Goal: Task Accomplishment & Management: Manage account settings

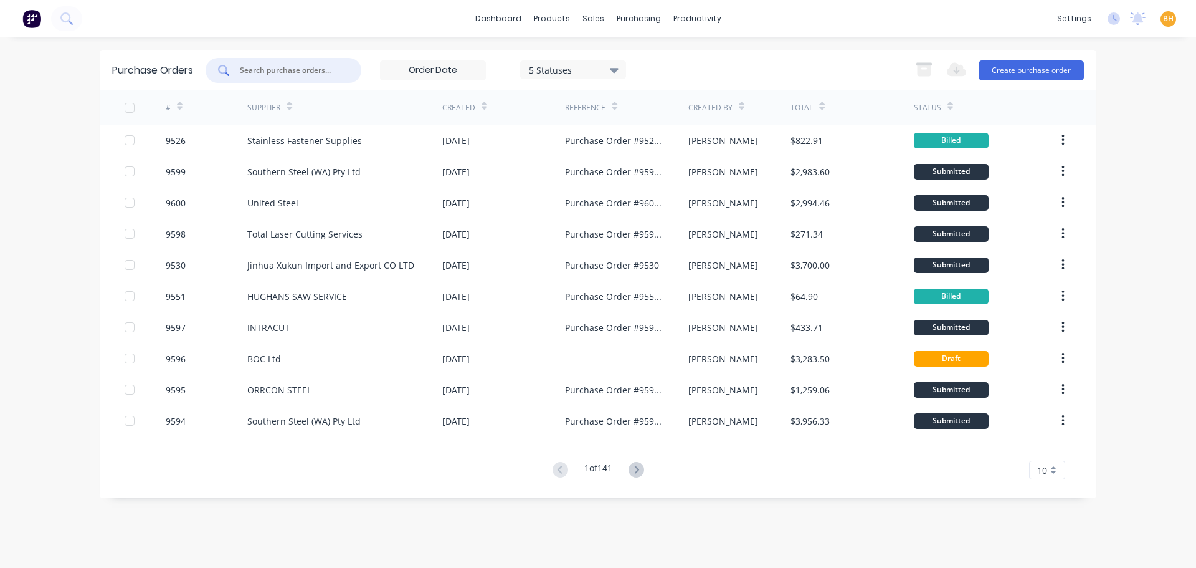
click at [280, 70] on input "text" at bounding box center [290, 70] width 103 height 12
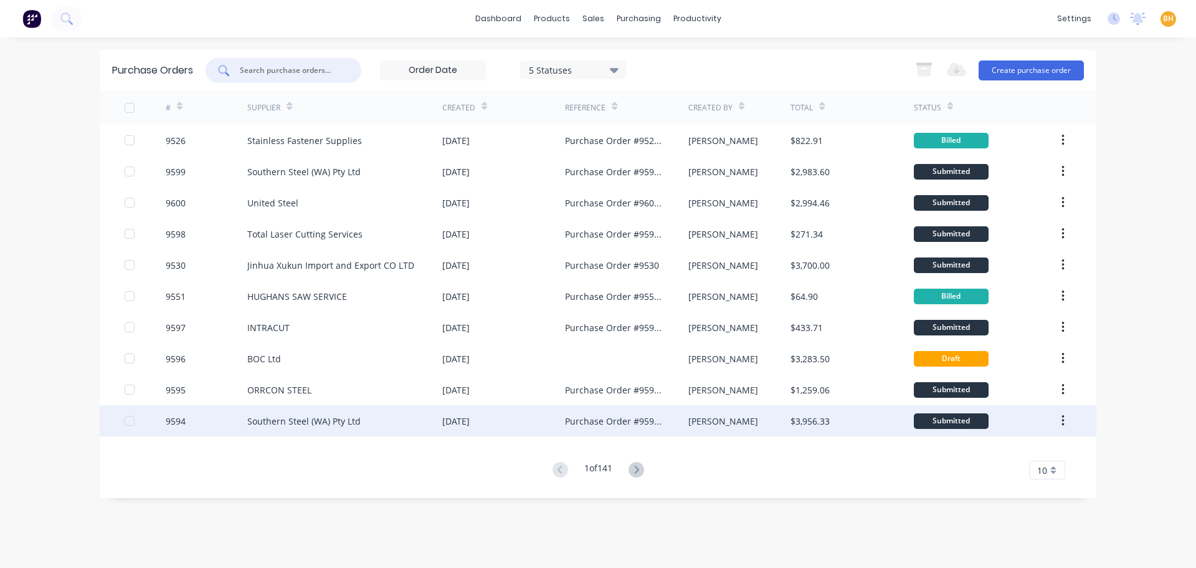
click at [324, 429] on div "Southern Steel (WA) Pty Ltd" at bounding box center [344, 420] width 195 height 31
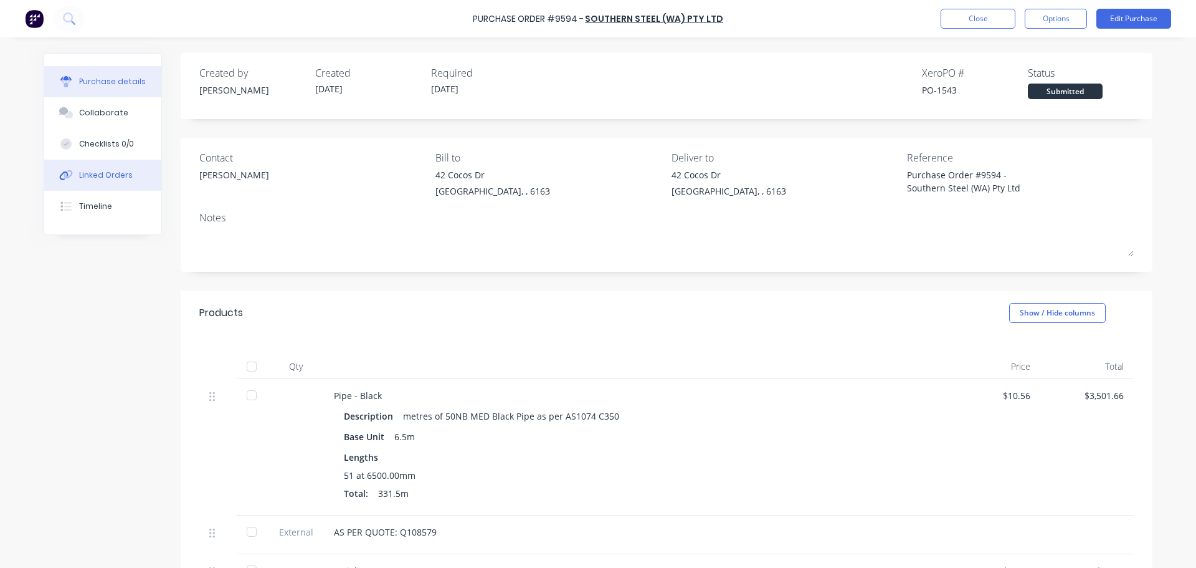
click at [72, 178] on button "Linked Orders" at bounding box center [102, 174] width 117 height 31
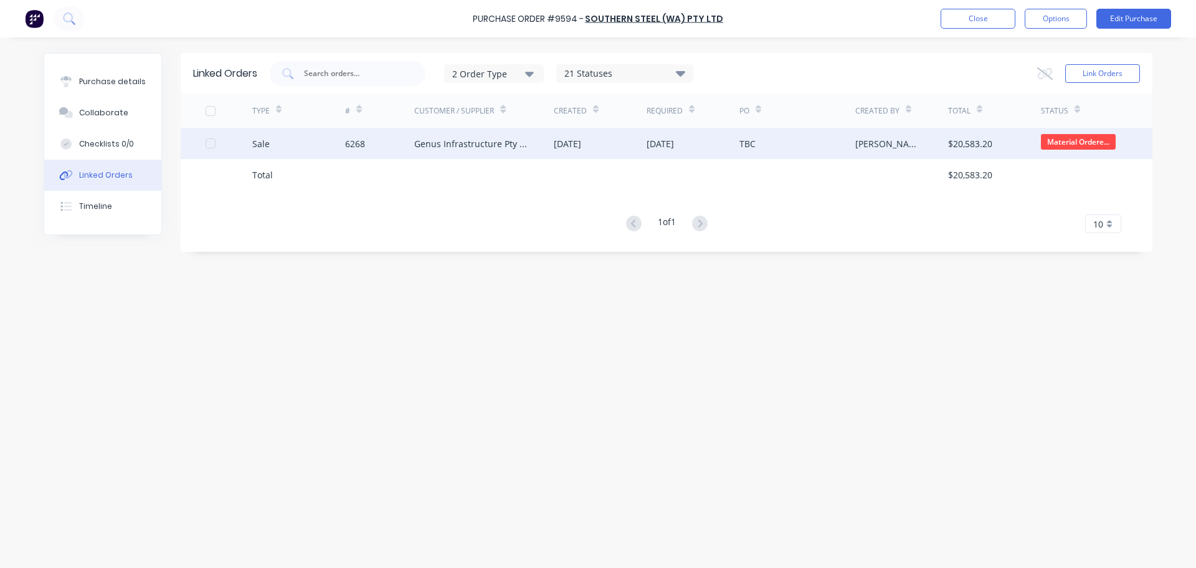
click at [445, 141] on div "Genus Infrastructure Pty Ltd" at bounding box center [471, 143] width 115 height 13
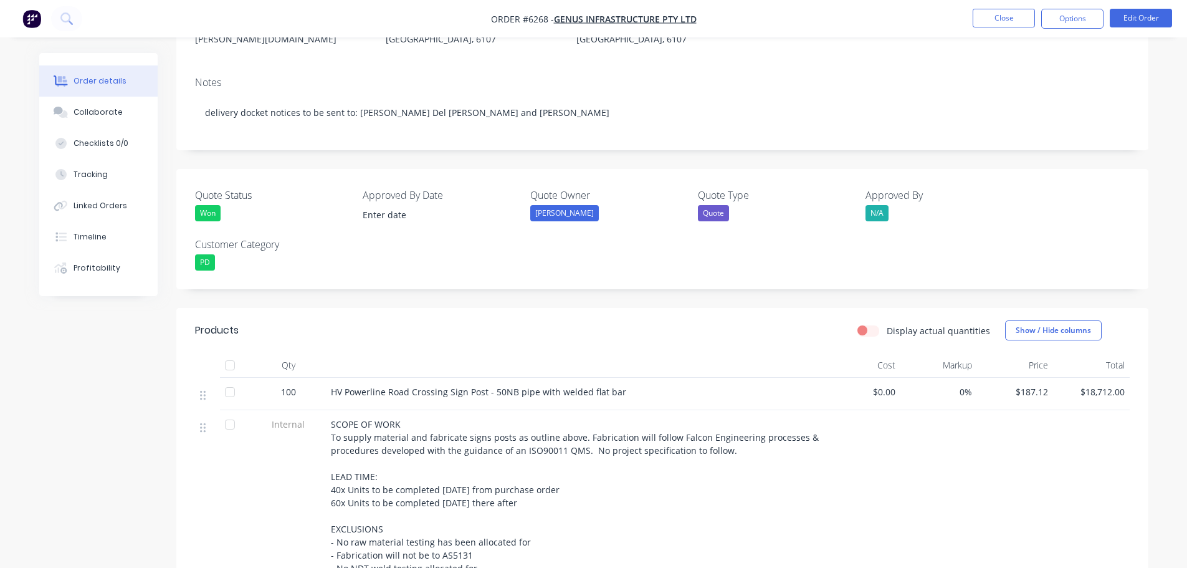
scroll to position [311, 0]
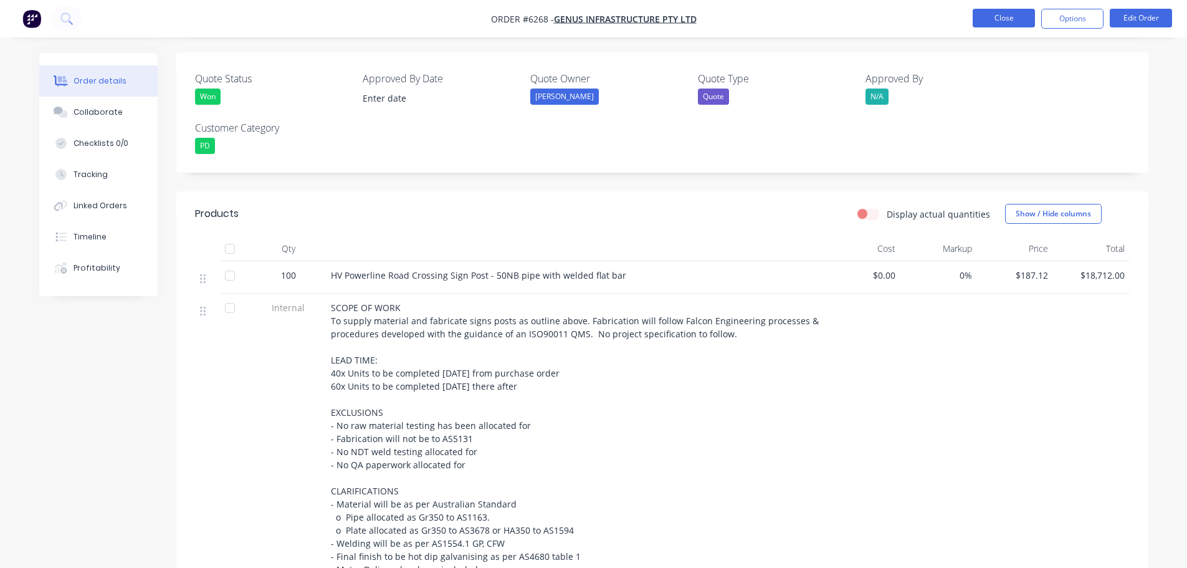
click at [999, 16] on button "Close" at bounding box center [1003, 18] width 62 height 19
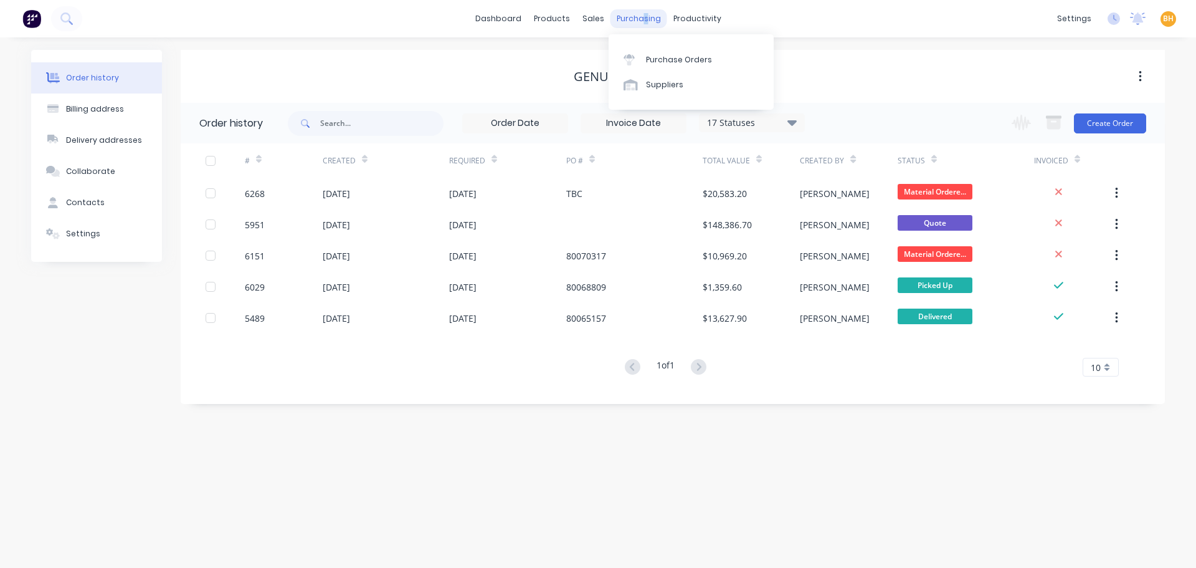
click at [643, 21] on div "purchasing" at bounding box center [639, 18] width 57 height 19
click at [660, 53] on link "Purchase Orders" at bounding box center [691, 59] width 165 height 25
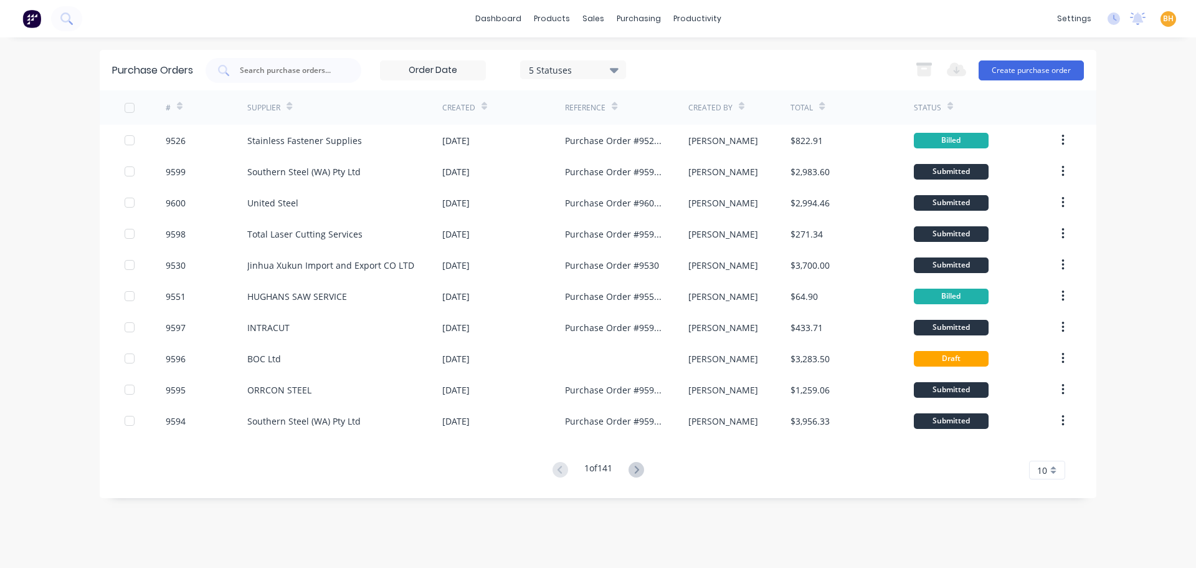
click at [638, 468] on icon at bounding box center [637, 470] width 16 height 16
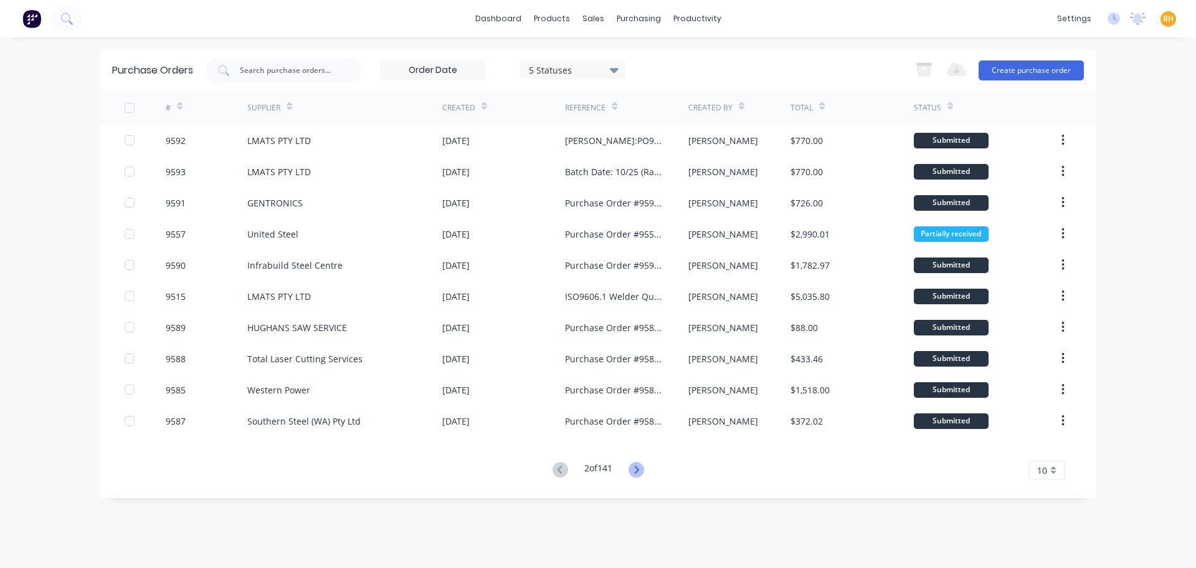
click at [639, 470] on icon at bounding box center [636, 468] width 4 height 7
click at [557, 468] on icon at bounding box center [559, 468] width 4 height 7
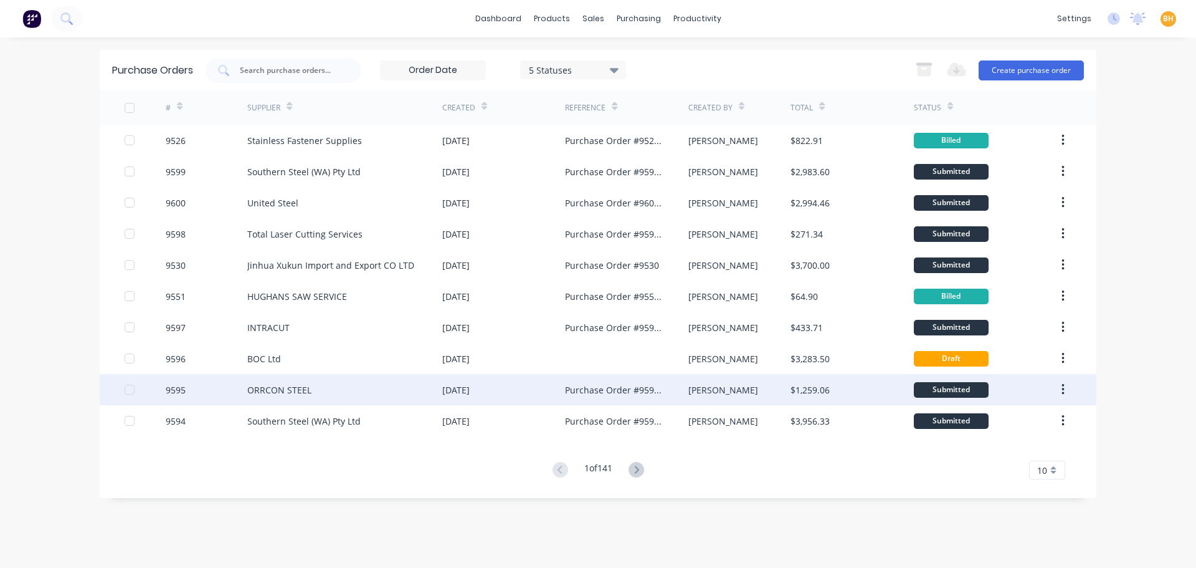
click at [284, 396] on div "ORRCON STEEL" at bounding box center [344, 389] width 195 height 31
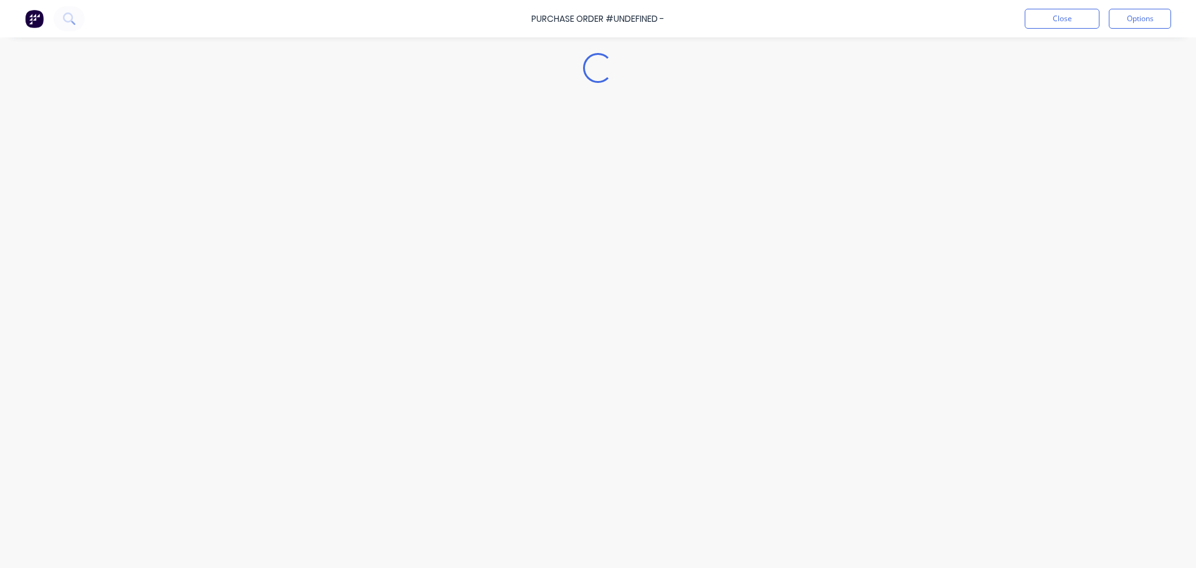
type textarea "x"
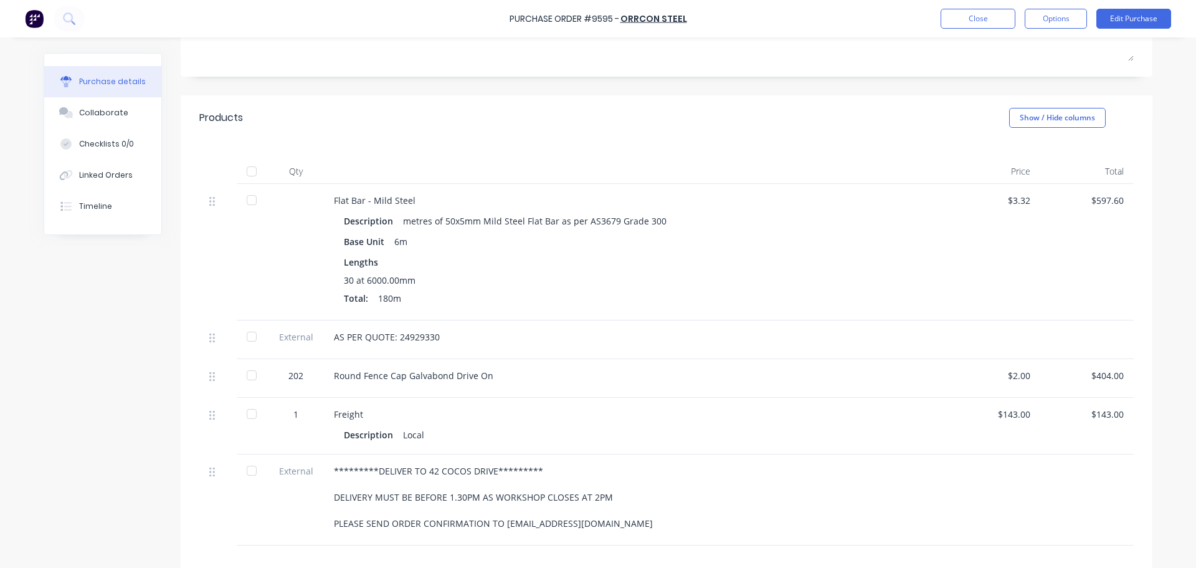
scroll to position [350, 0]
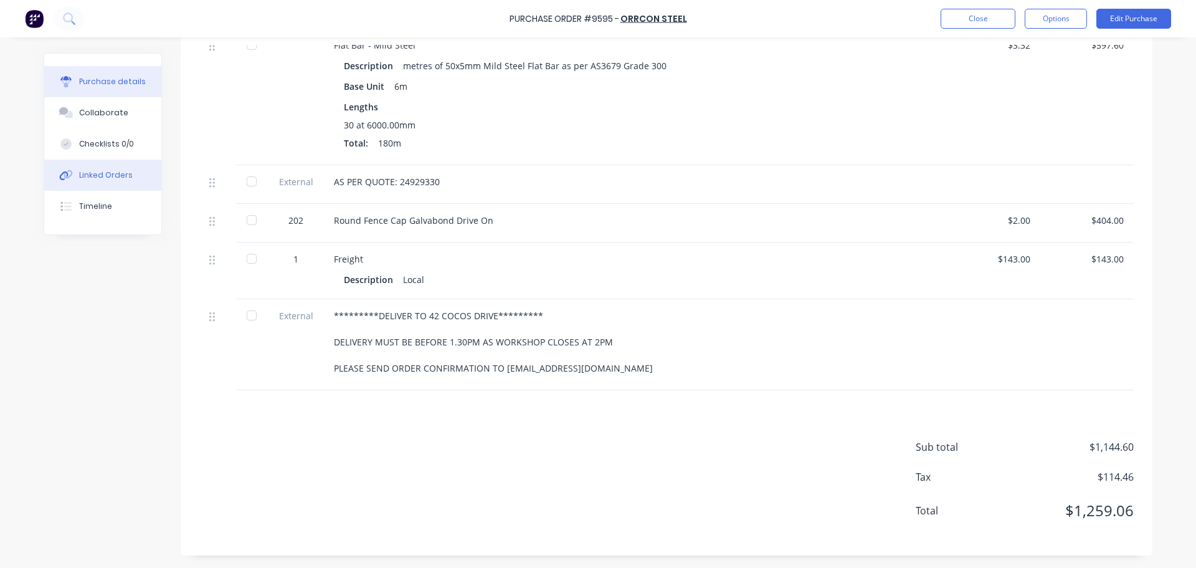
click at [87, 174] on div "Linked Orders" at bounding box center [106, 174] width 54 height 11
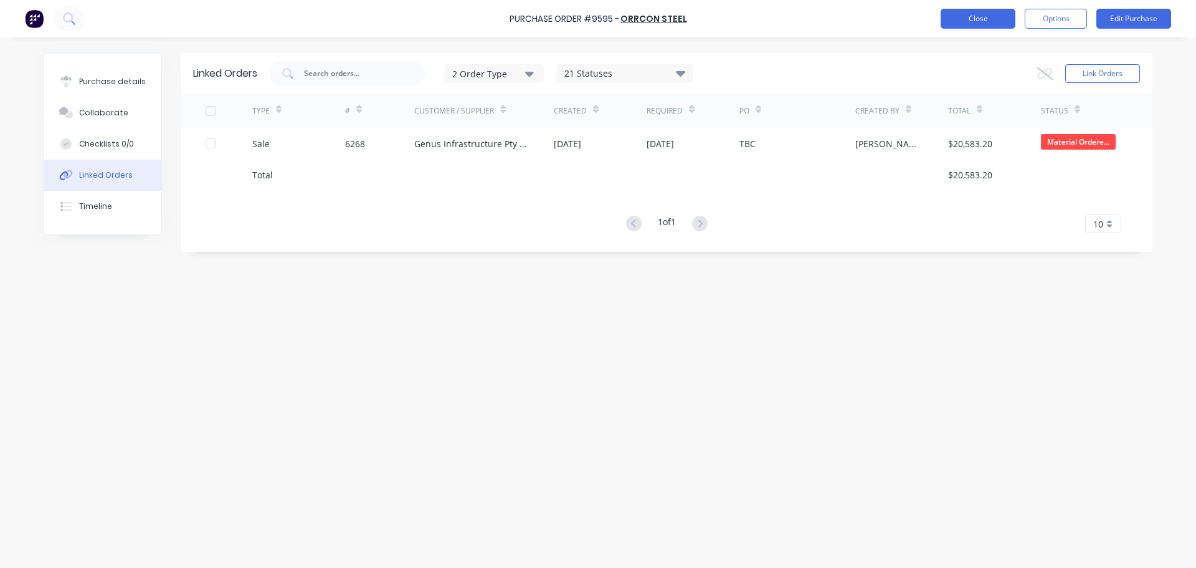
click at [956, 14] on button "Close" at bounding box center [978, 19] width 75 height 20
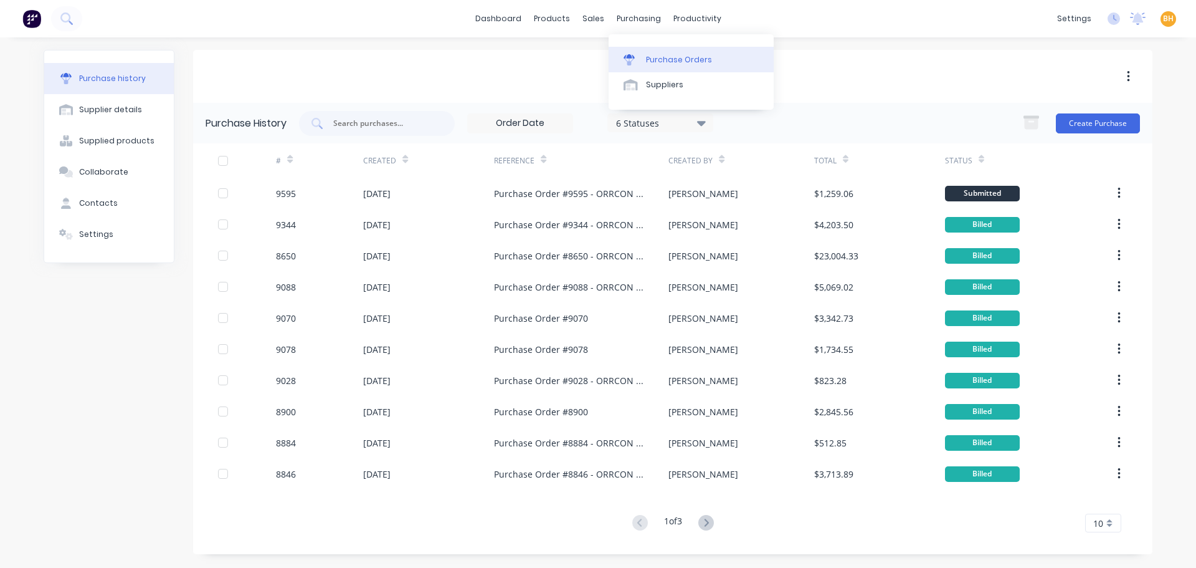
drag, startPoint x: 636, startPoint y: 16, endPoint x: 653, endPoint y: 47, distance: 35.4
click at [637, 16] on div "purchasing" at bounding box center [639, 18] width 57 height 19
click at [681, 65] on div "Purchase Orders" at bounding box center [679, 59] width 66 height 11
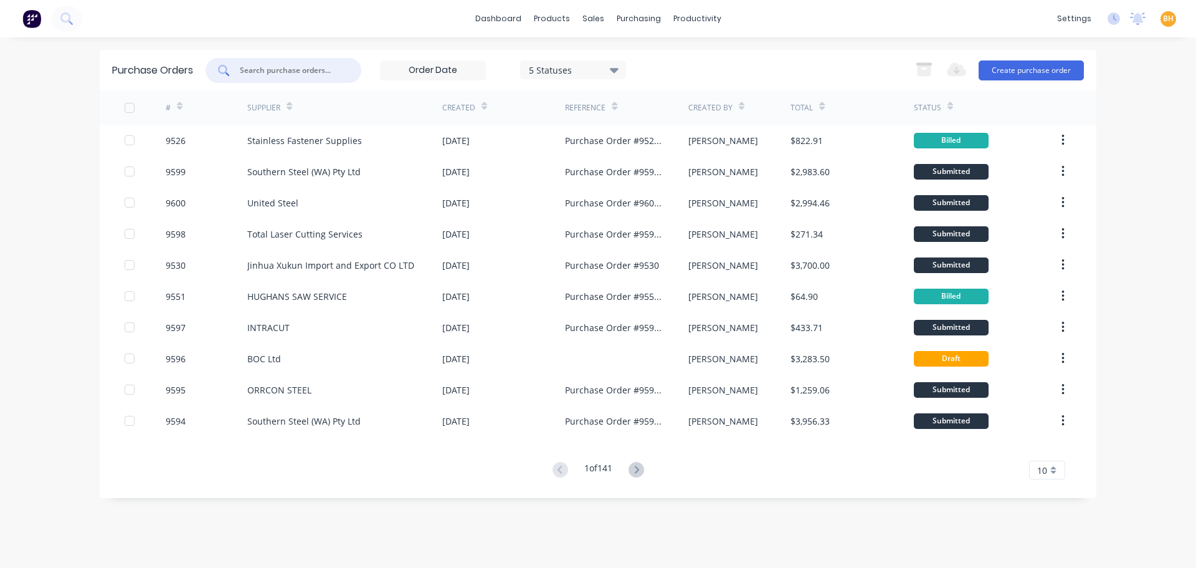
click at [255, 65] on input "text" at bounding box center [290, 70] width 103 height 12
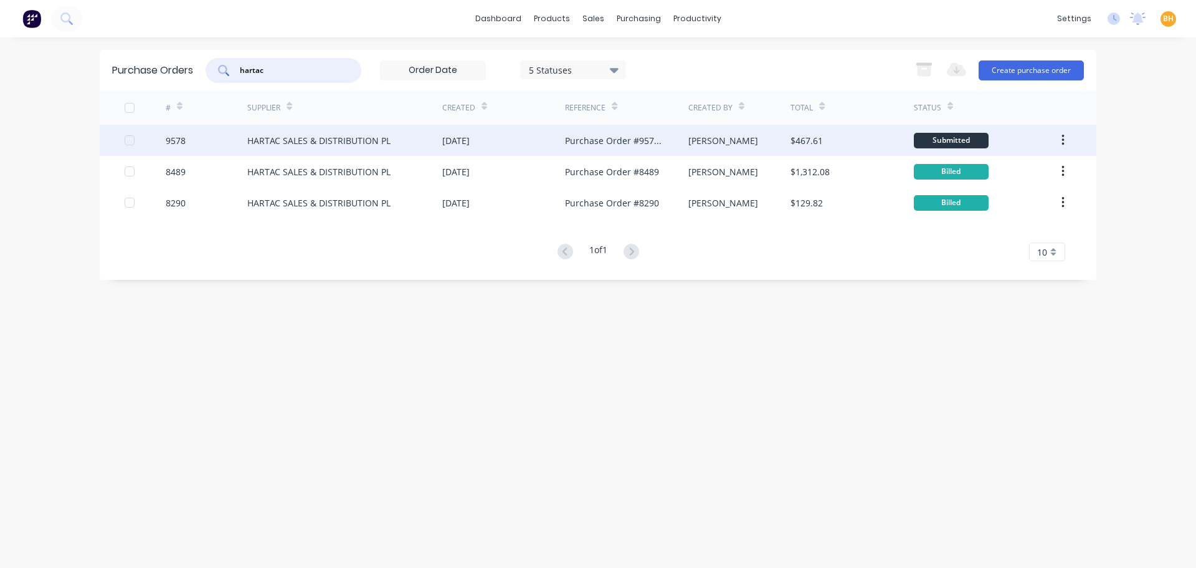
type input "hartac"
click at [335, 143] on div "HARTAC SALES & DISTRIBUTION PL" at bounding box center [318, 140] width 143 height 13
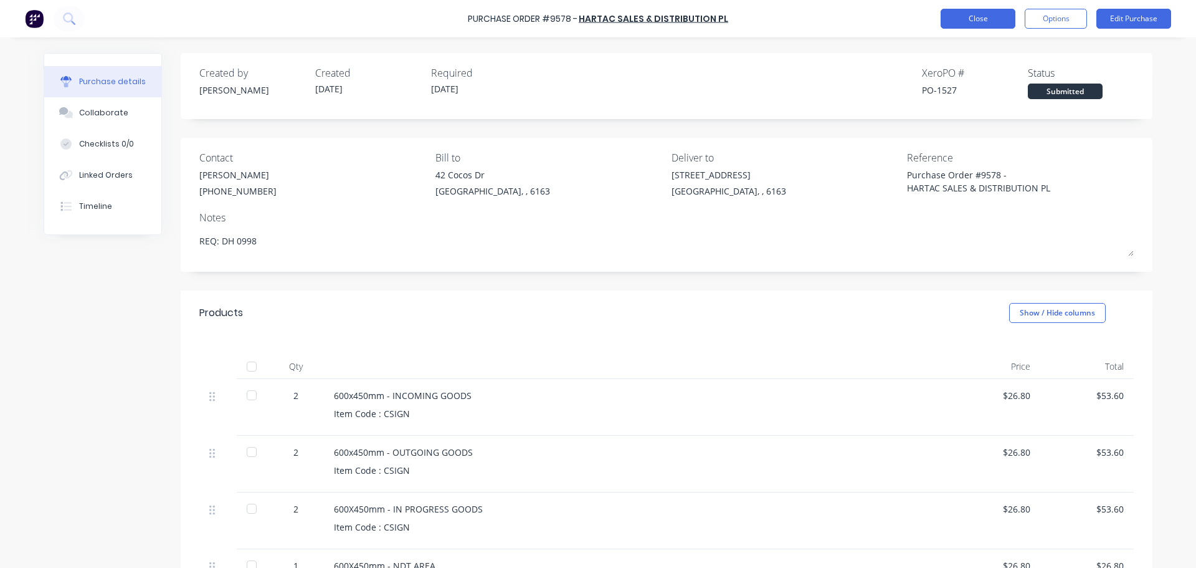
click at [969, 18] on button "Close" at bounding box center [978, 19] width 75 height 20
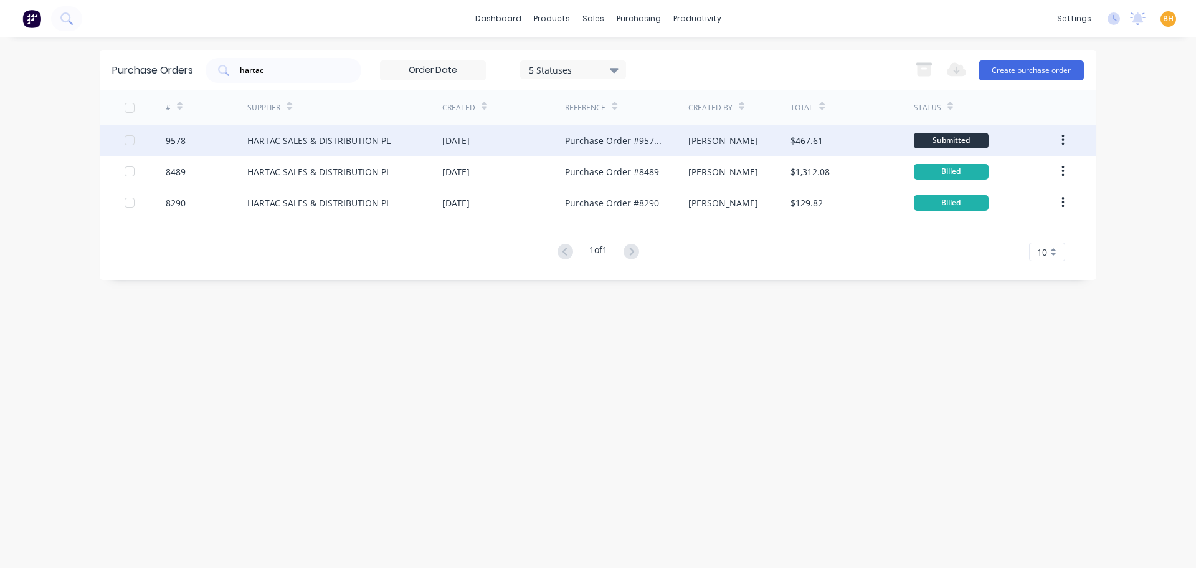
click at [368, 143] on div "HARTAC SALES & DISTRIBUTION PL" at bounding box center [318, 140] width 143 height 13
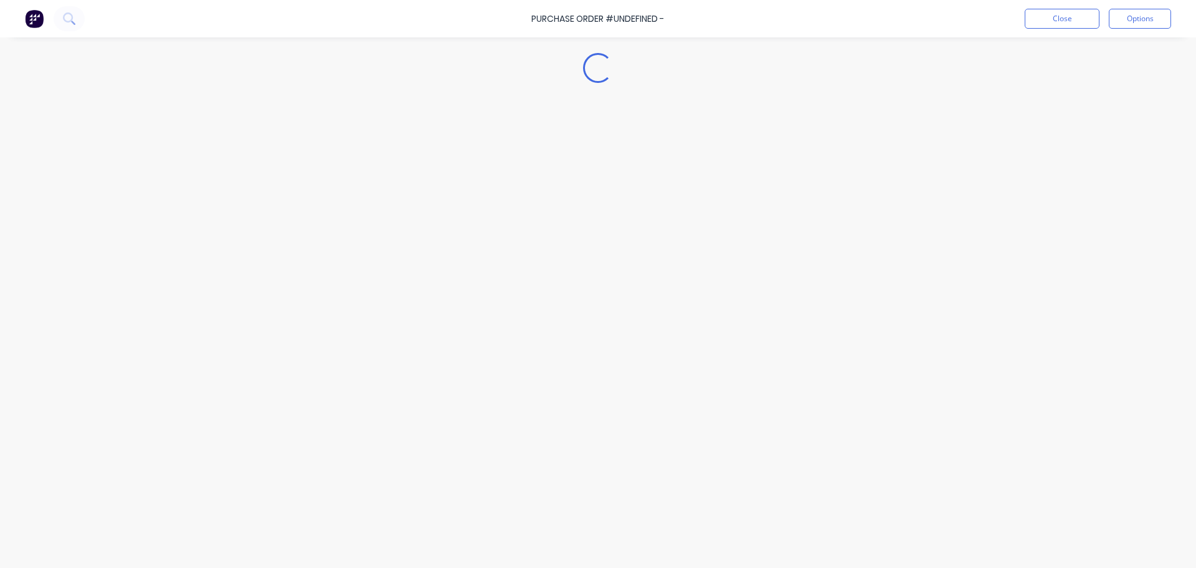
type textarea "x"
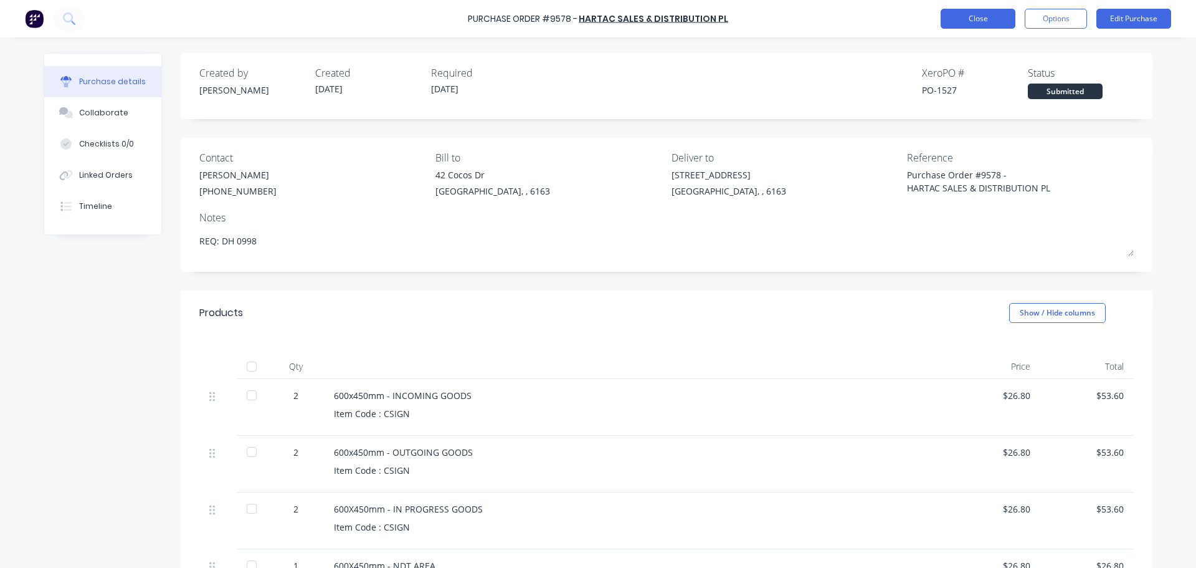
click at [965, 19] on button "Close" at bounding box center [978, 19] width 75 height 20
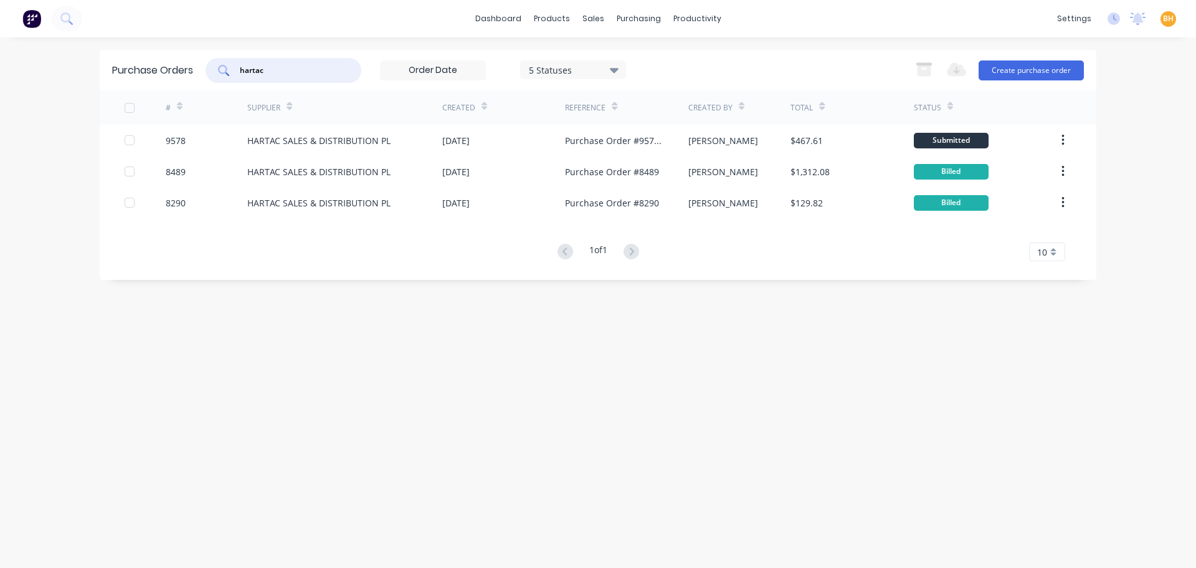
click at [300, 74] on input "hartac" at bounding box center [290, 70] width 103 height 12
type input "h"
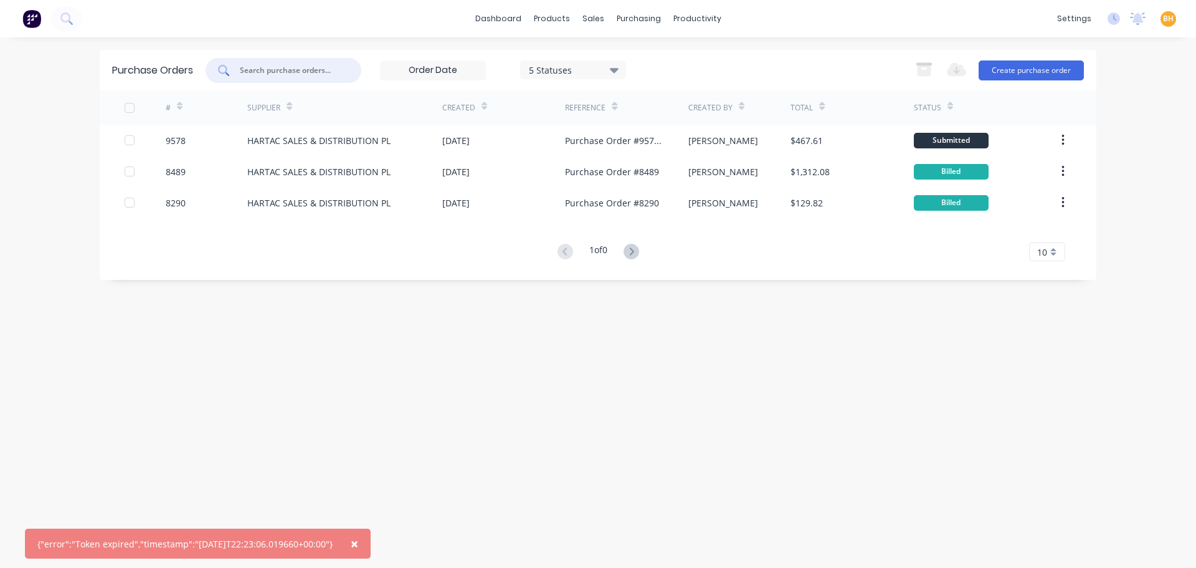
click at [358, 546] on span "×" at bounding box center [354, 543] width 7 height 17
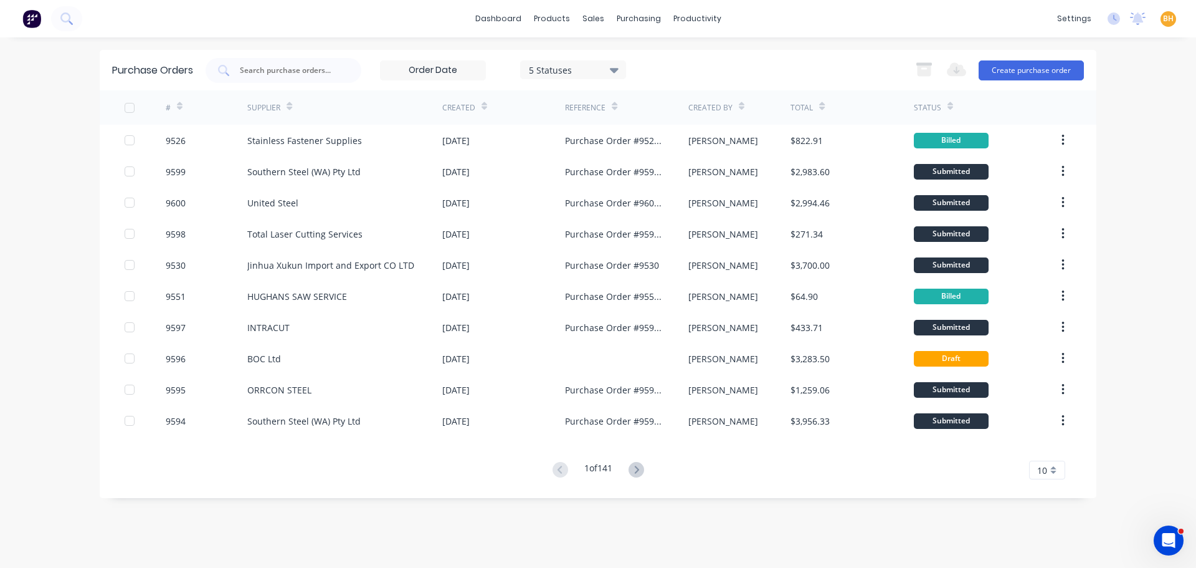
click at [55, 137] on div "dashboard products sales purchasing productivity dashboard products Product Cat…" at bounding box center [598, 284] width 1196 height 568
click at [647, 18] on div "purchasing" at bounding box center [639, 18] width 57 height 19
click at [665, 57] on div "Purchase Orders" at bounding box center [679, 59] width 66 height 11
click at [264, 71] on input "text" at bounding box center [290, 70] width 103 height 12
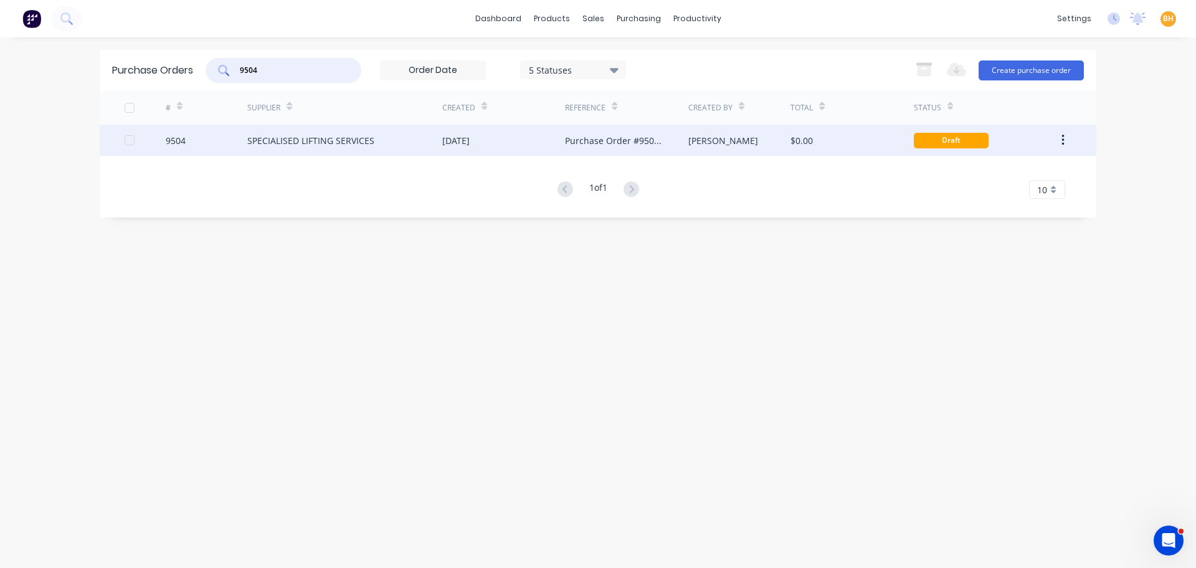
type input "9504"
click at [305, 147] on div "SPECIALISED LIFTING SERVICES" at bounding box center [344, 140] width 195 height 31
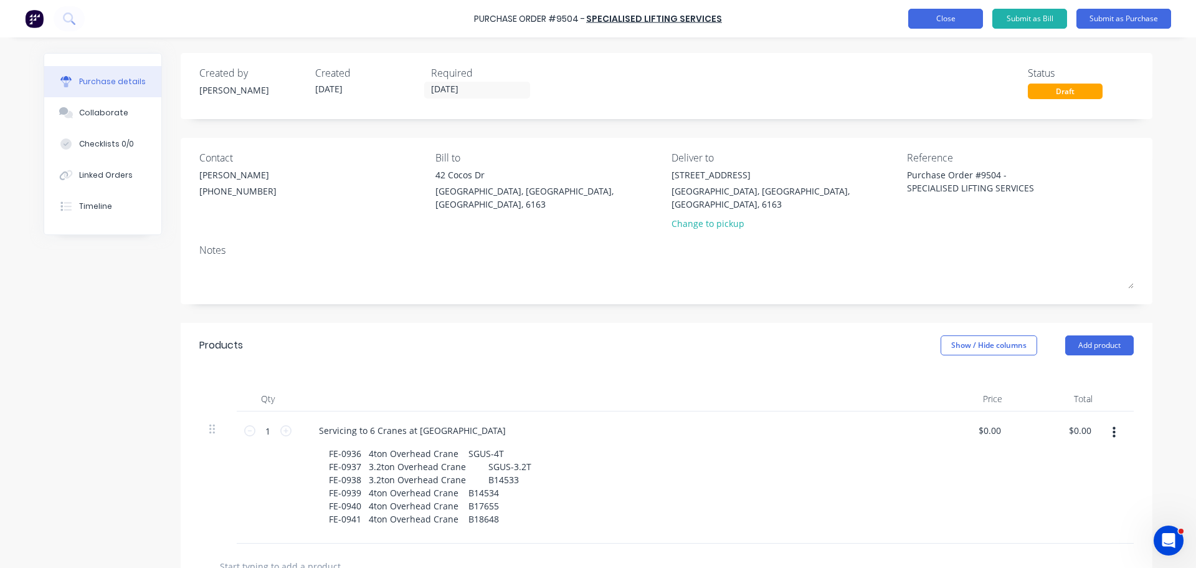
type textarea "x"
click at [919, 23] on button "Close" at bounding box center [945, 19] width 75 height 20
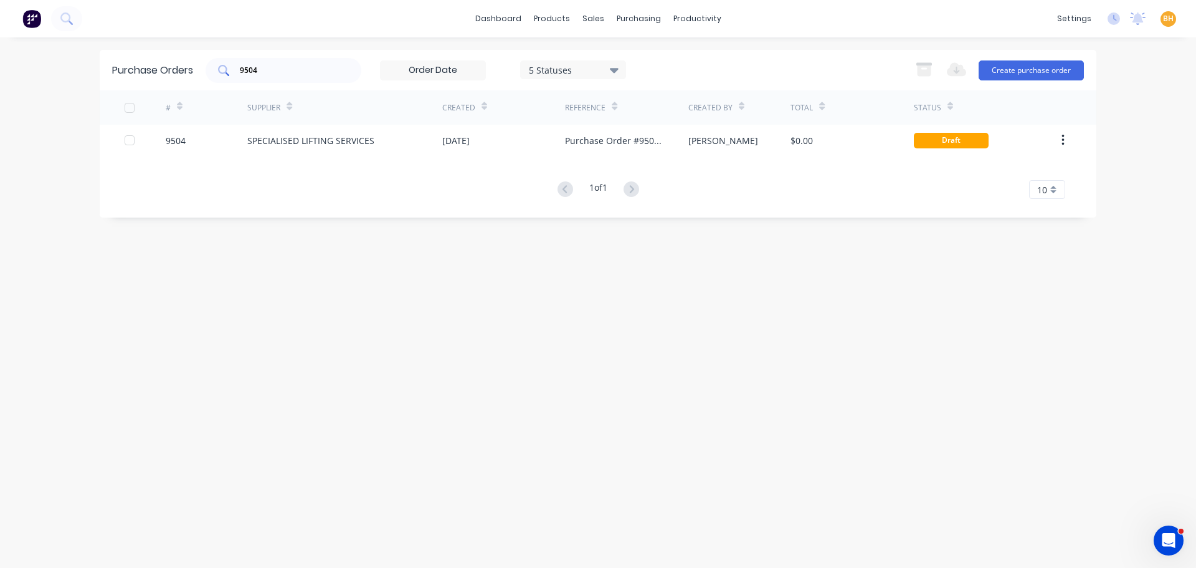
click at [278, 70] on input "9504" at bounding box center [290, 70] width 103 height 12
type input "9"
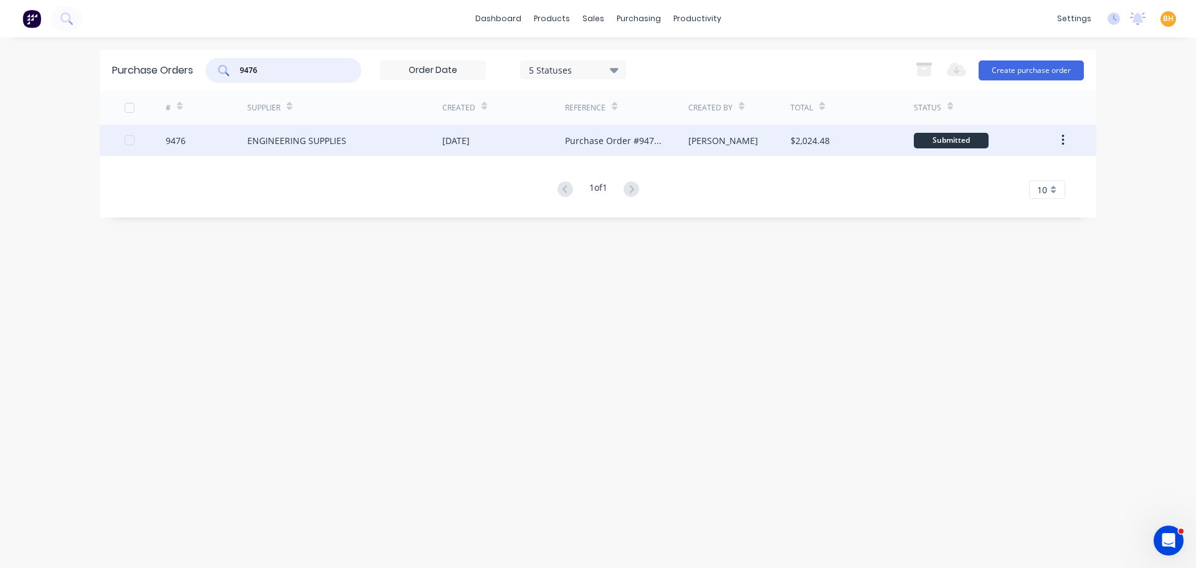
type input "9476"
click at [287, 153] on div "ENGINEERING SUPPLIES" at bounding box center [344, 140] width 195 height 31
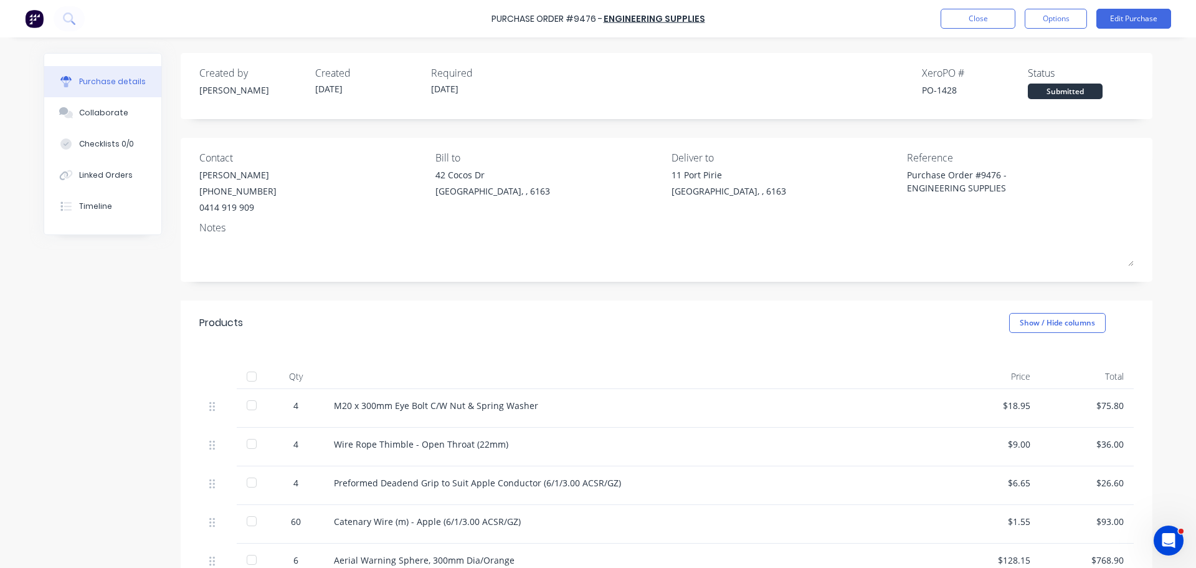
click at [140, 298] on div "Created by Andrew Created 31/07/25 Required 05/08/25 Xero PO # PO-1428 Status S…" at bounding box center [598, 542] width 1109 height 978
click at [86, 176] on div "Linked Orders" at bounding box center [106, 174] width 54 height 11
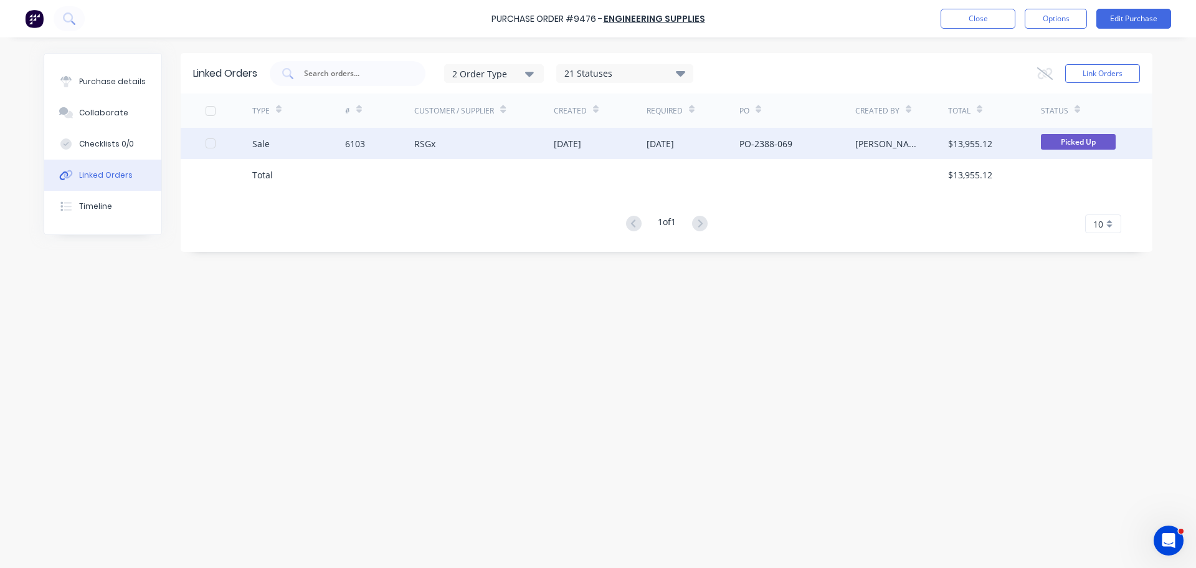
click at [402, 139] on div "6103" at bounding box center [380, 143] width 70 height 31
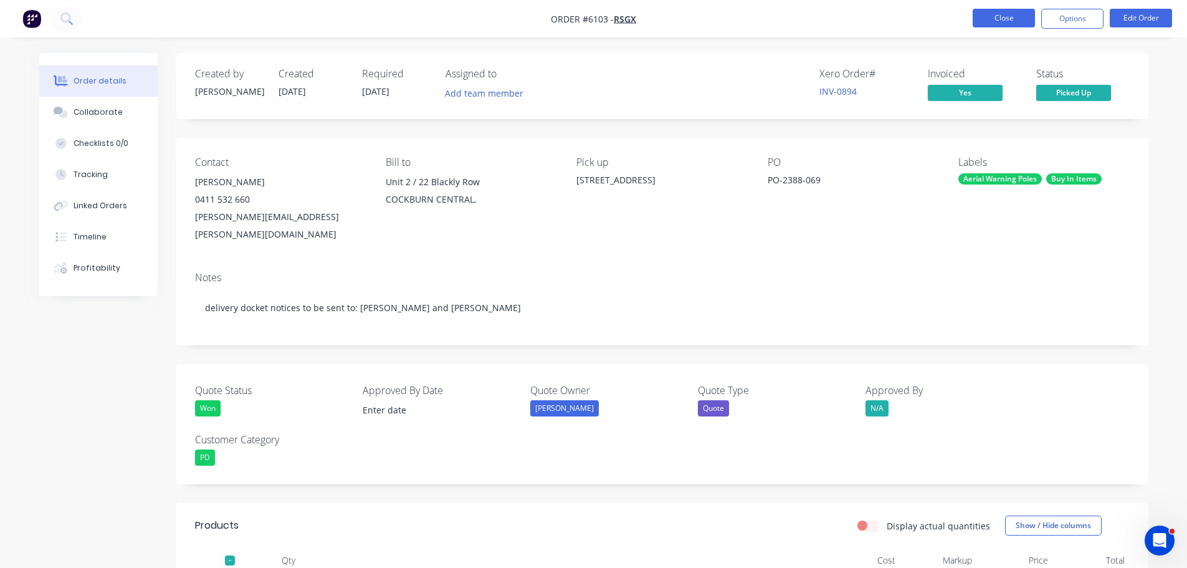
click at [981, 12] on button "Close" at bounding box center [1003, 18] width 62 height 19
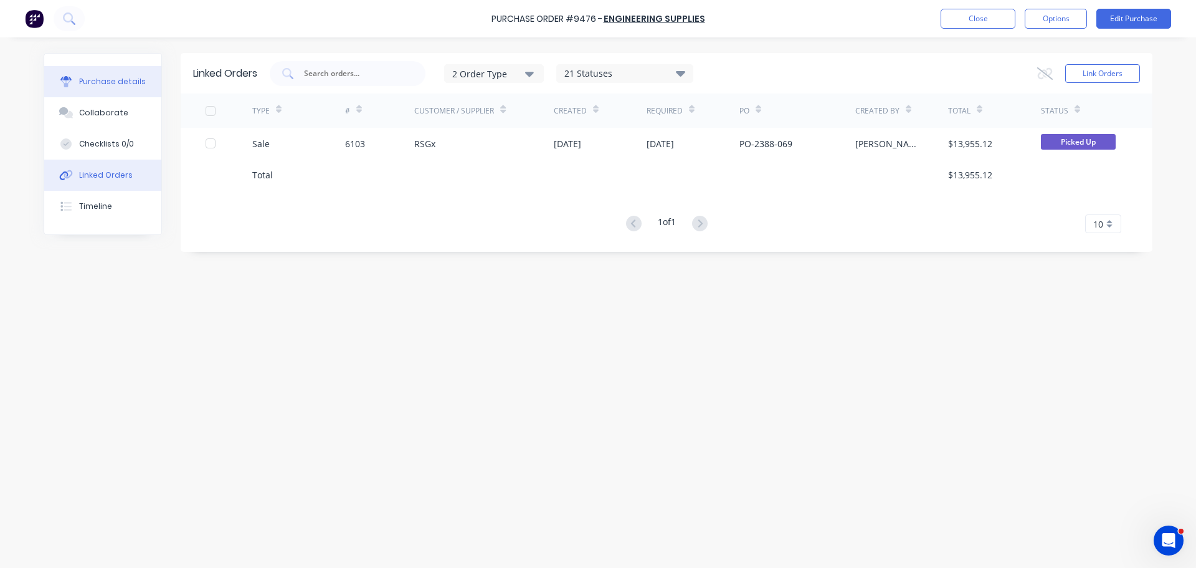
click at [88, 87] on button "Purchase details" at bounding box center [102, 81] width 117 height 31
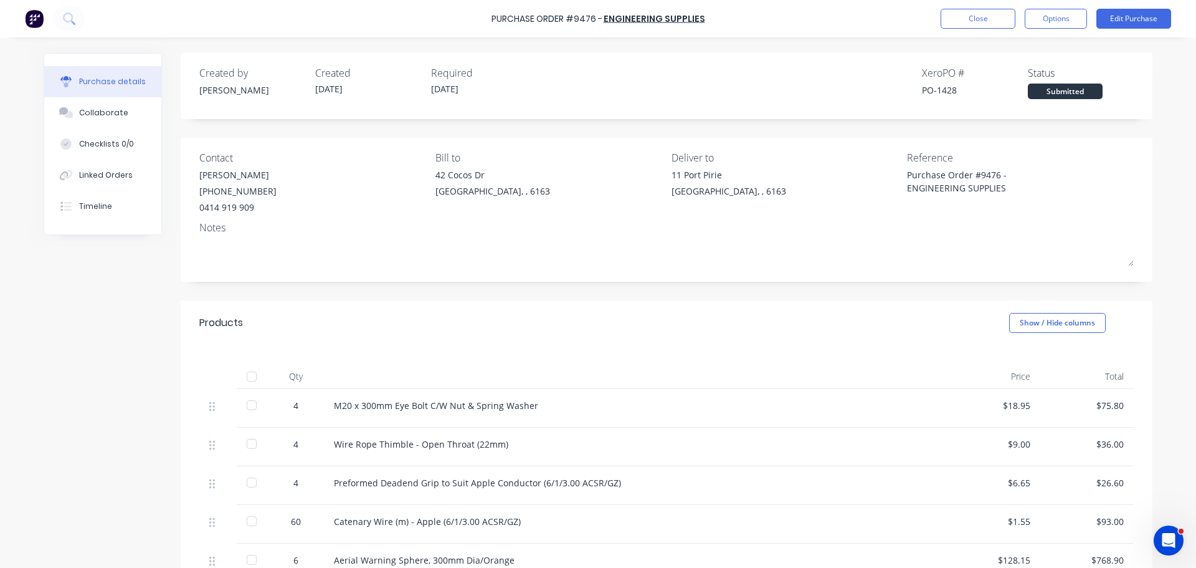
click at [102, 259] on div "Created by Andrew Created 31/07/25 Required 05/08/25 Xero PO # PO-1428 Status S…" at bounding box center [598, 542] width 1109 height 978
click at [1073, 22] on button "Options" at bounding box center [1056, 19] width 62 height 20
click at [862, 70] on div "Created by Andrew Created 31/07/25 Required 05/08/25 Xero PO # PO-1428 Status S…" at bounding box center [666, 82] width 934 height 34
drag, startPoint x: 229, startPoint y: 177, endPoint x: 252, endPoint y: 168, distance: 24.6
click at [229, 177] on div "Travis Dinsdale" at bounding box center [237, 174] width 77 height 13
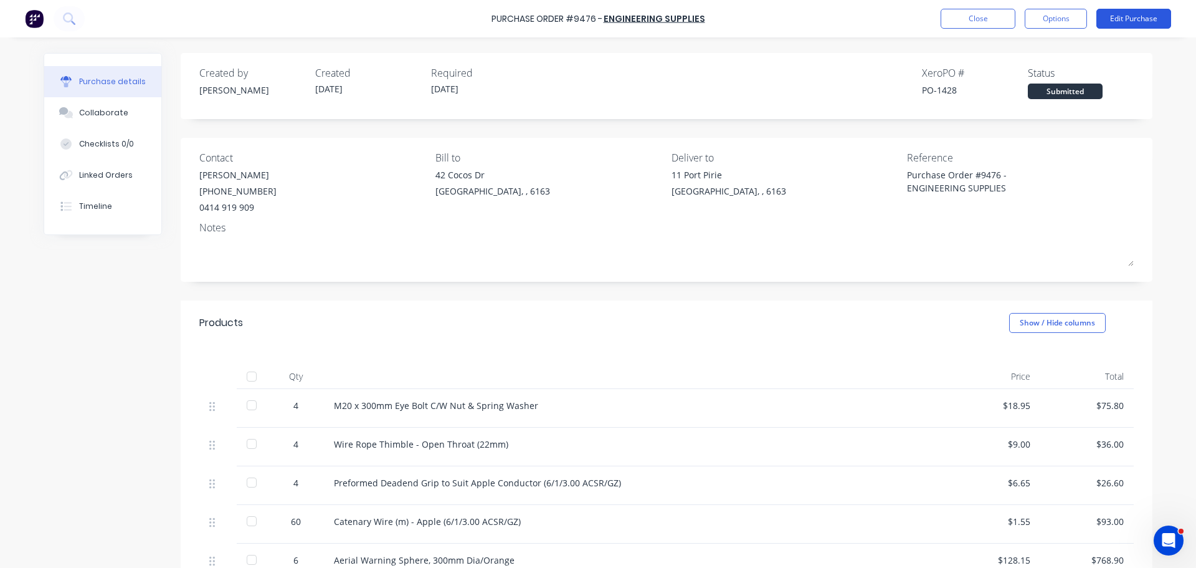
click at [1131, 12] on button "Edit Purchase" at bounding box center [1133, 19] width 75 height 20
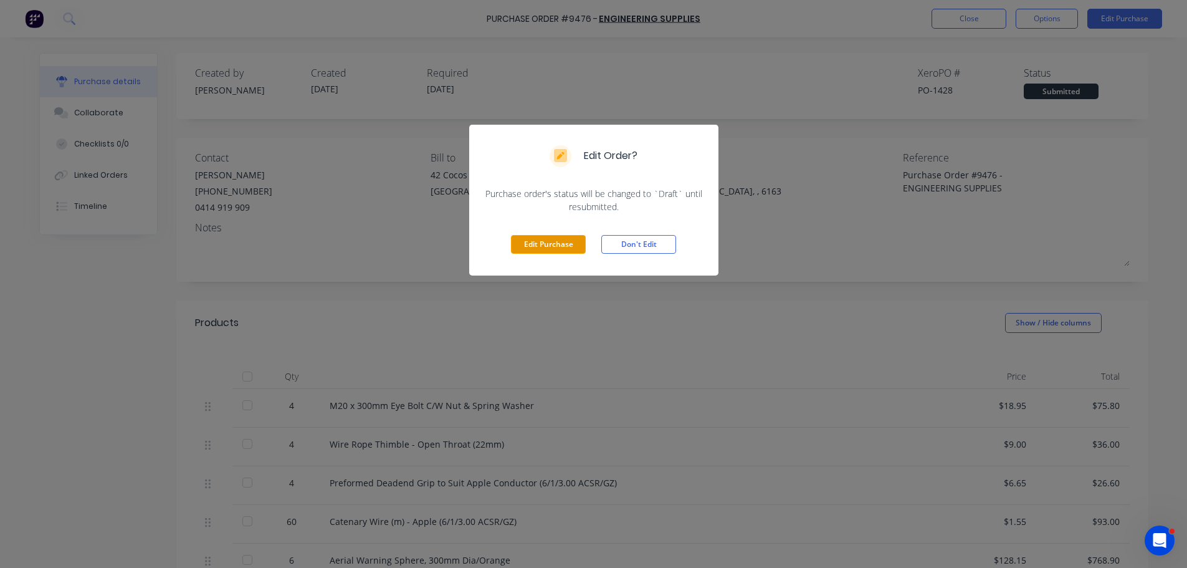
click at [548, 247] on button "Edit Purchase" at bounding box center [548, 244] width 75 height 19
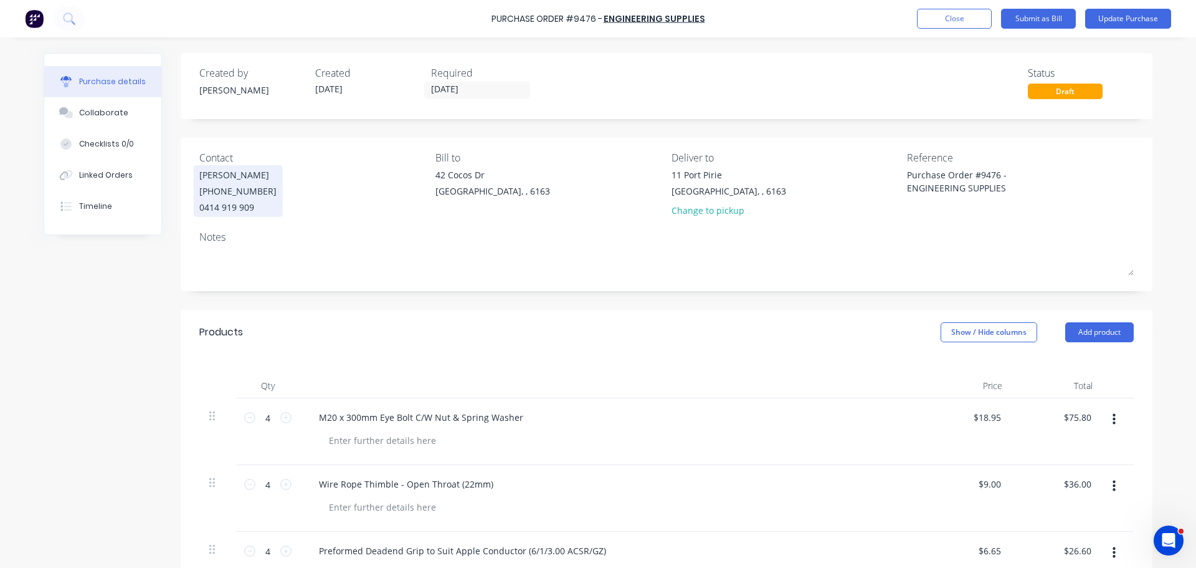
click at [235, 169] on div "Travis Dinsdale" at bounding box center [237, 174] width 77 height 13
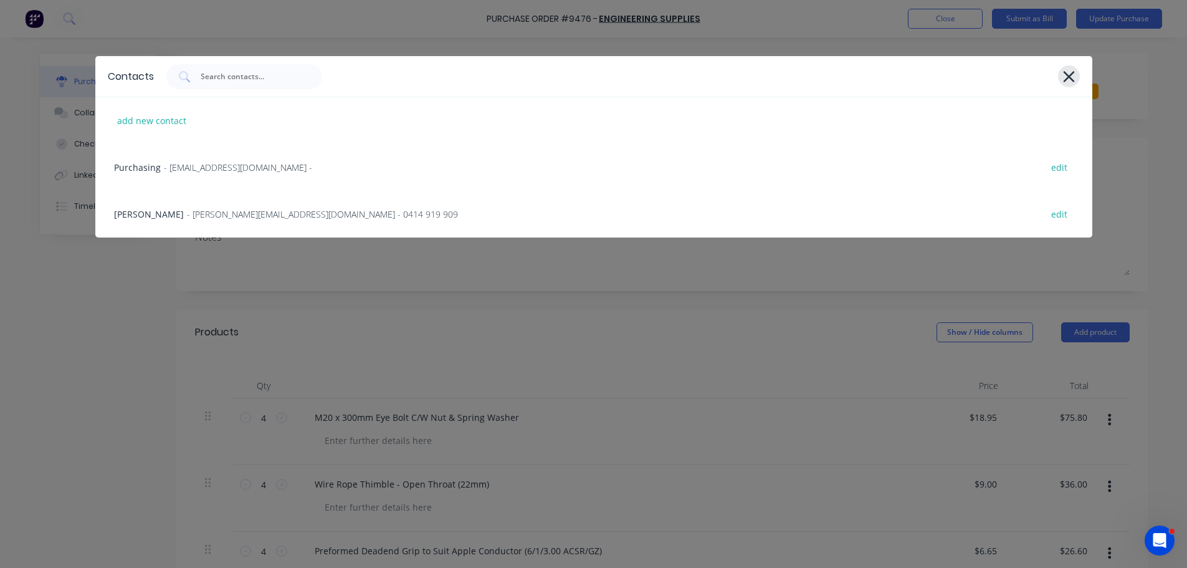
click at [1073, 77] on icon at bounding box center [1068, 76] width 13 height 17
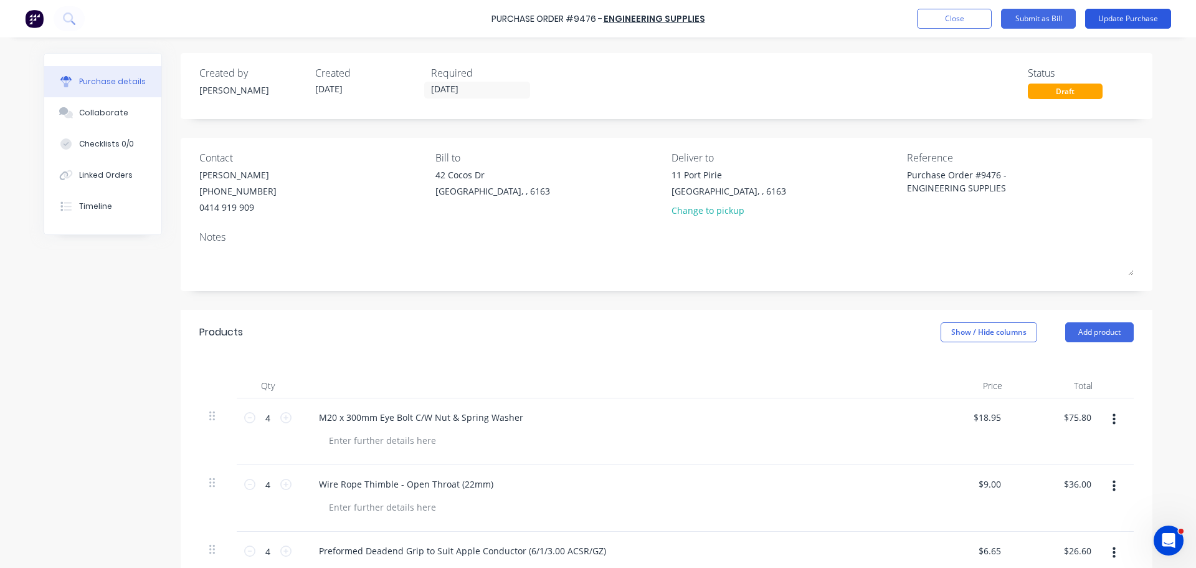
click at [1128, 22] on button "Update Purchase" at bounding box center [1128, 19] width 86 height 20
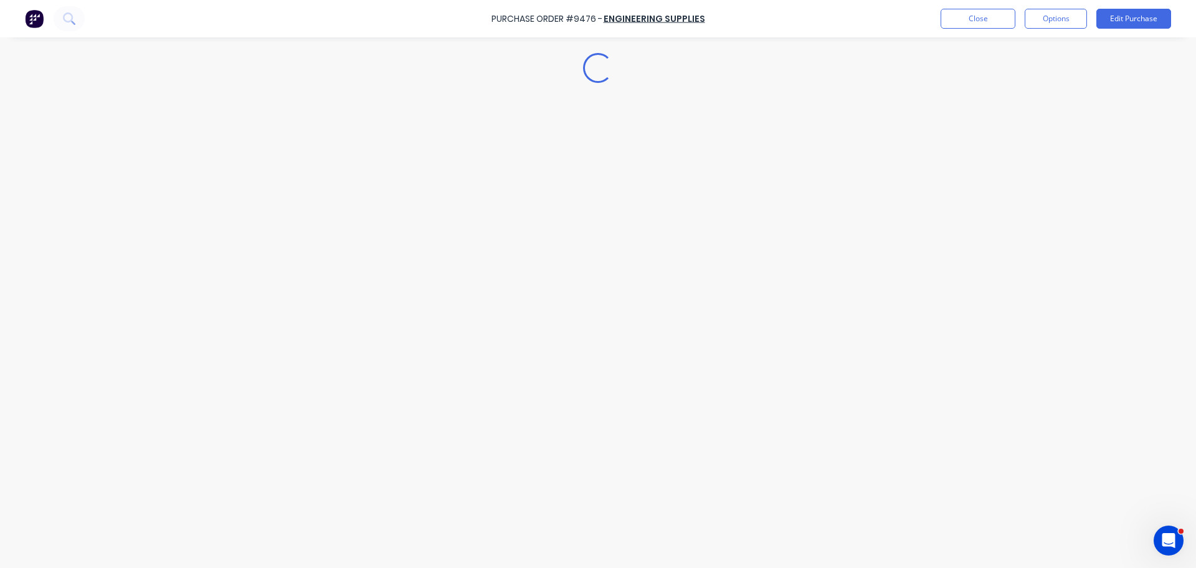
type textarea "x"
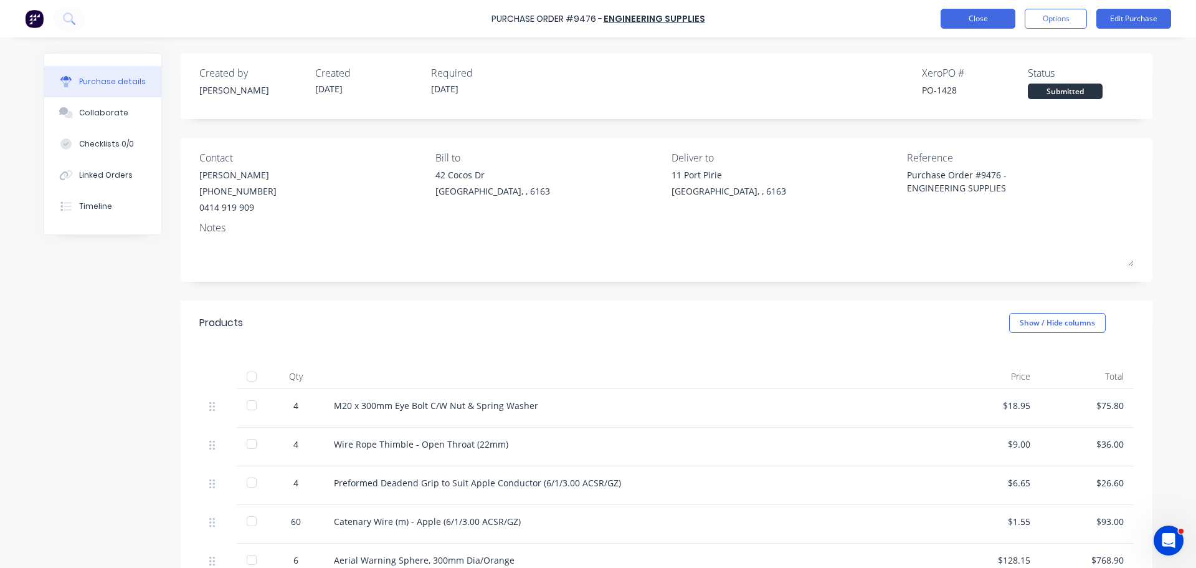
click at [968, 12] on button "Close" at bounding box center [978, 19] width 75 height 20
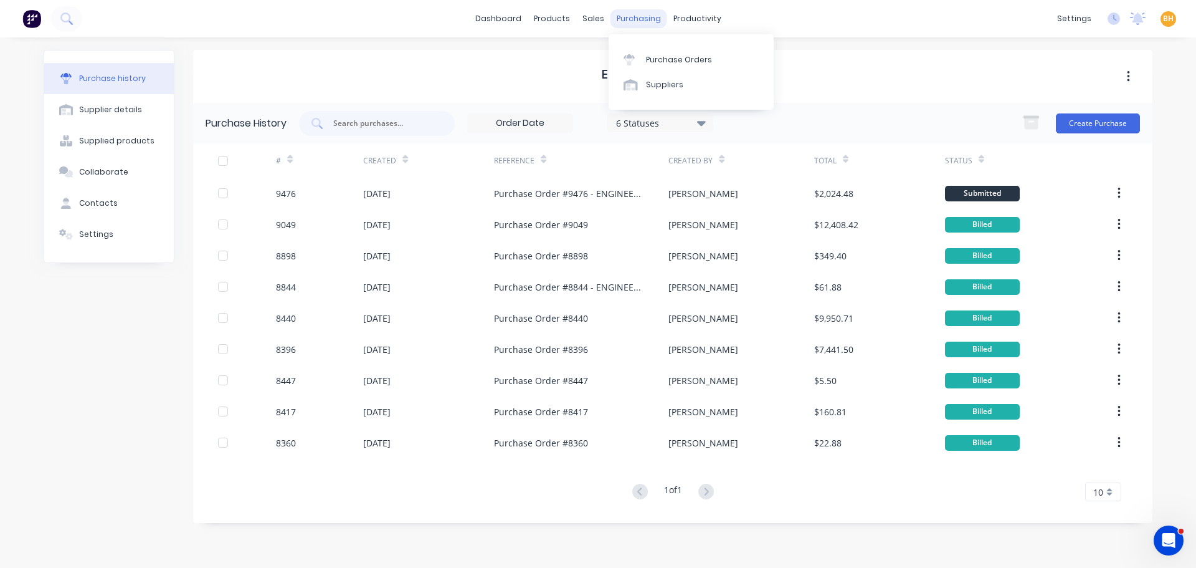
click at [632, 12] on div "purchasing" at bounding box center [639, 18] width 57 height 19
click at [658, 59] on div "Purchase Orders" at bounding box center [679, 59] width 66 height 11
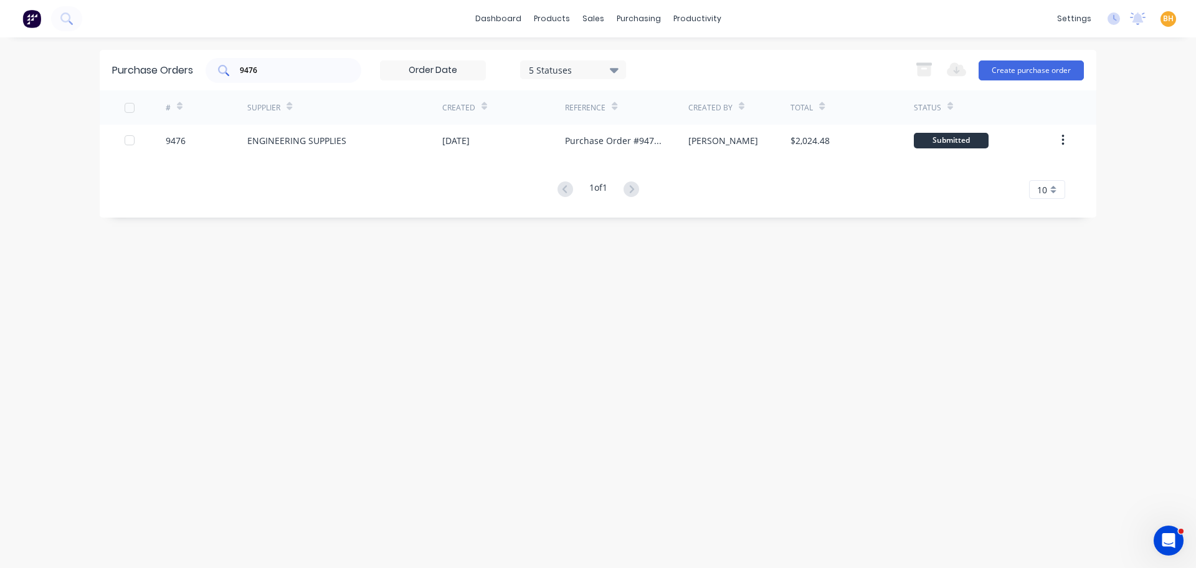
click at [284, 70] on input "9476" at bounding box center [290, 70] width 103 height 12
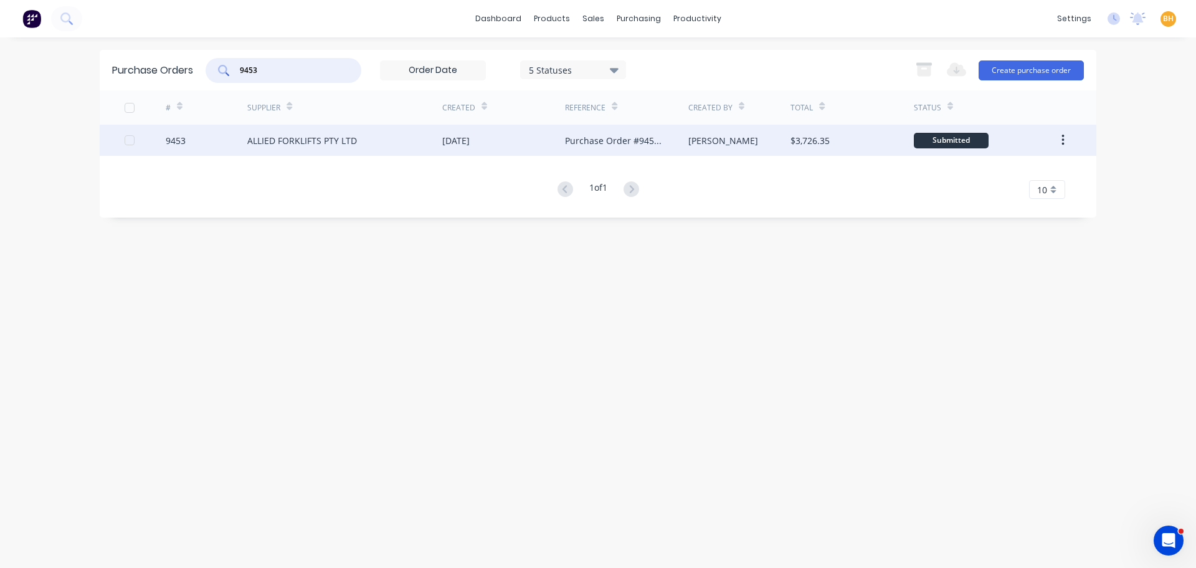
type input "9453"
click at [351, 143] on div "ALLIED FORKLIFTS PTY LTD" at bounding box center [302, 140] width 110 height 13
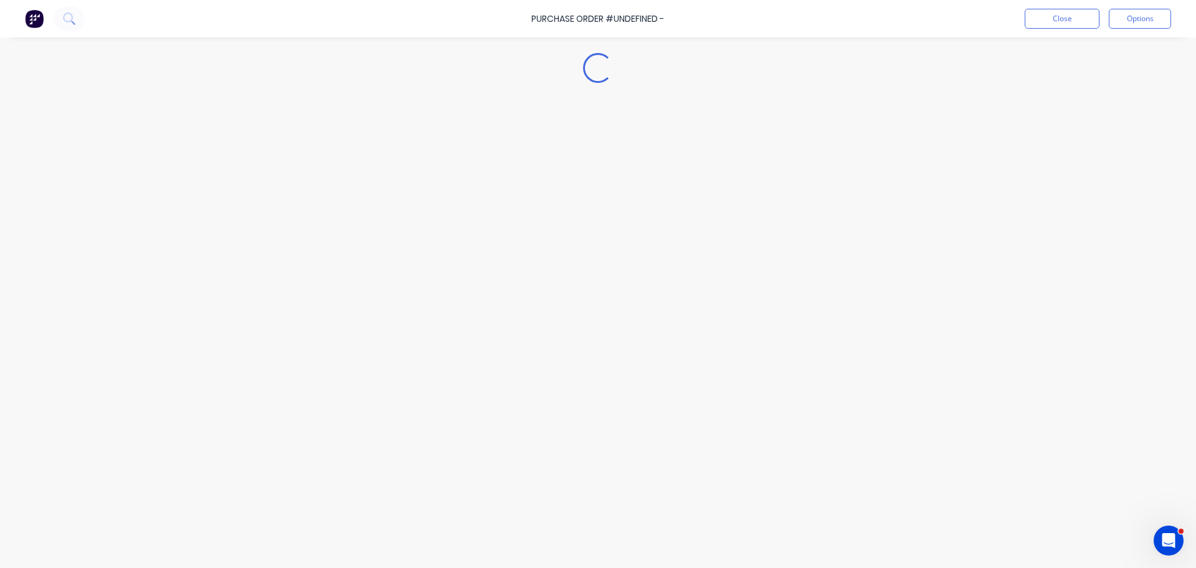
type textarea "x"
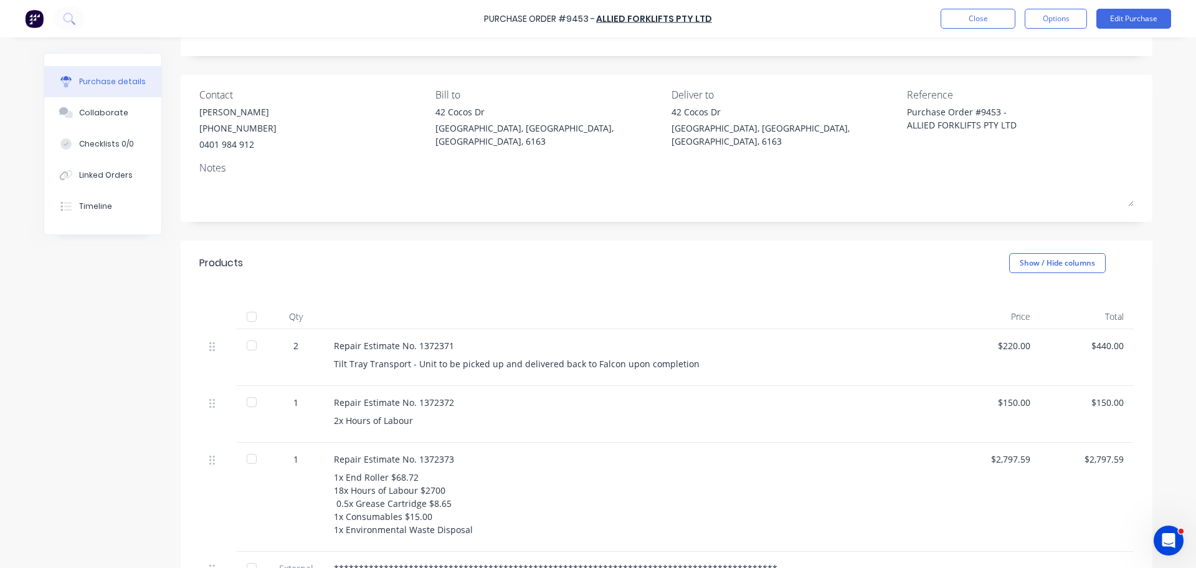
scroll to position [63, 0]
click at [951, 23] on button "Close" at bounding box center [978, 19] width 75 height 20
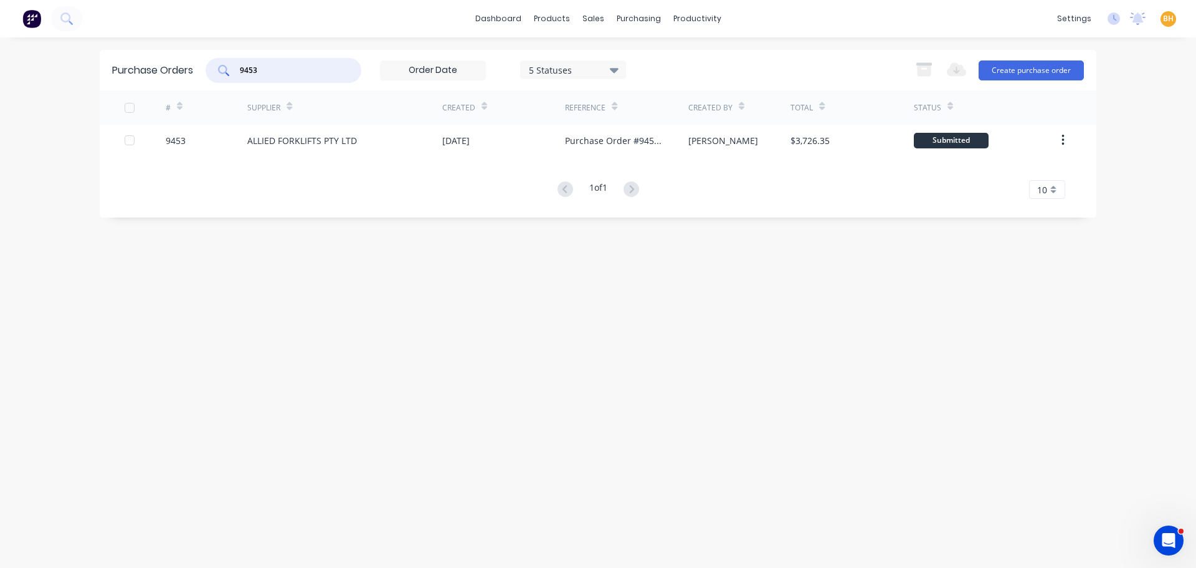
click at [302, 73] on input "9453" at bounding box center [290, 70] width 103 height 12
type input "9393"
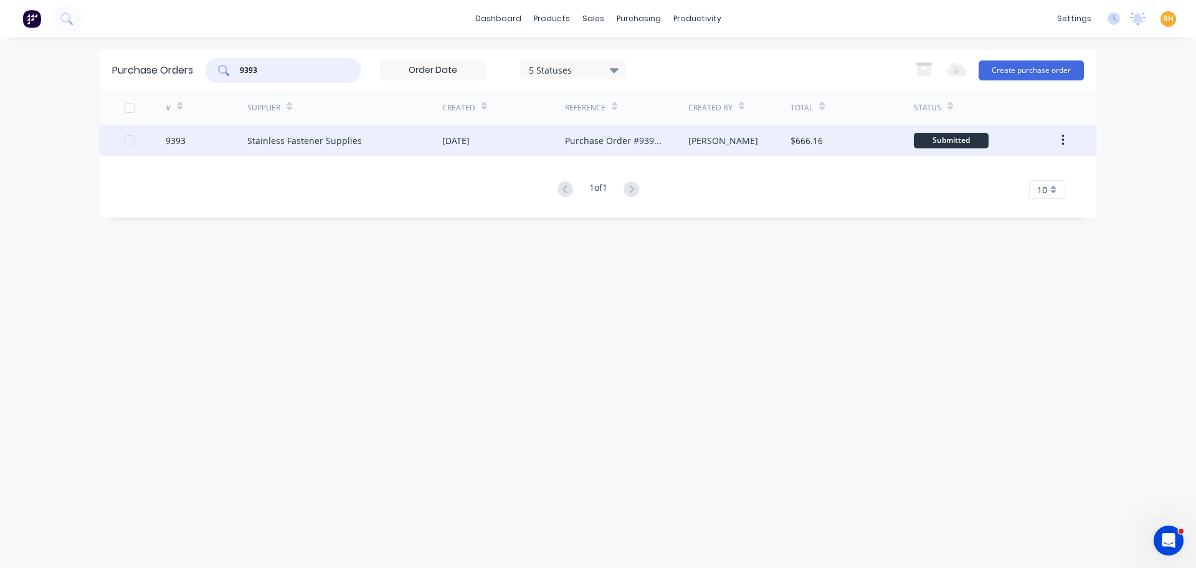
click at [306, 133] on div "Stainless Fastener Supplies" at bounding box center [344, 140] width 195 height 31
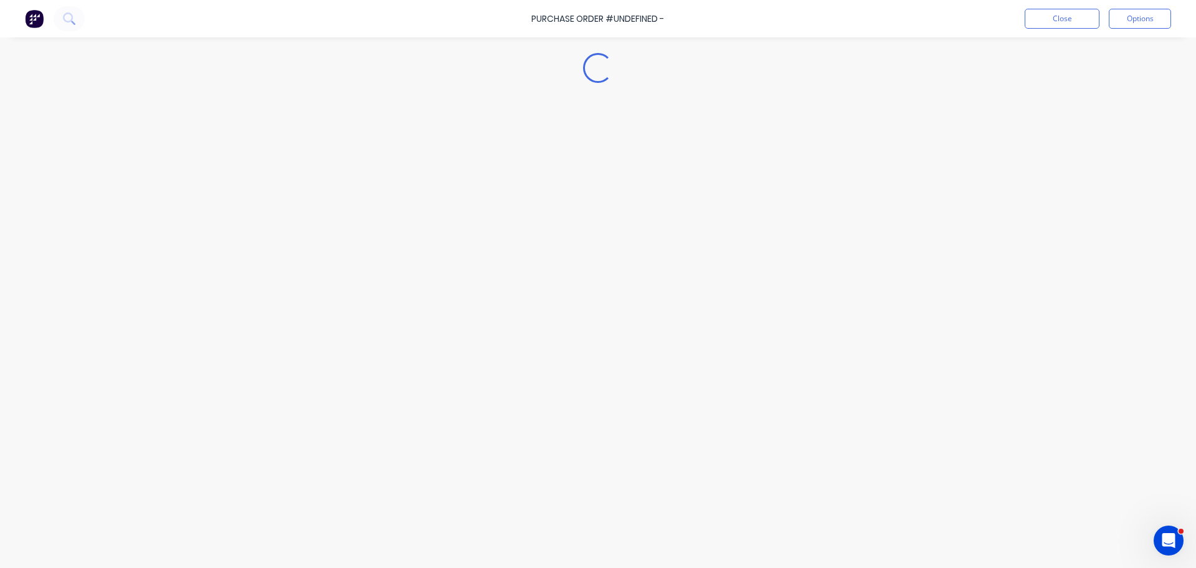
type textarea "x"
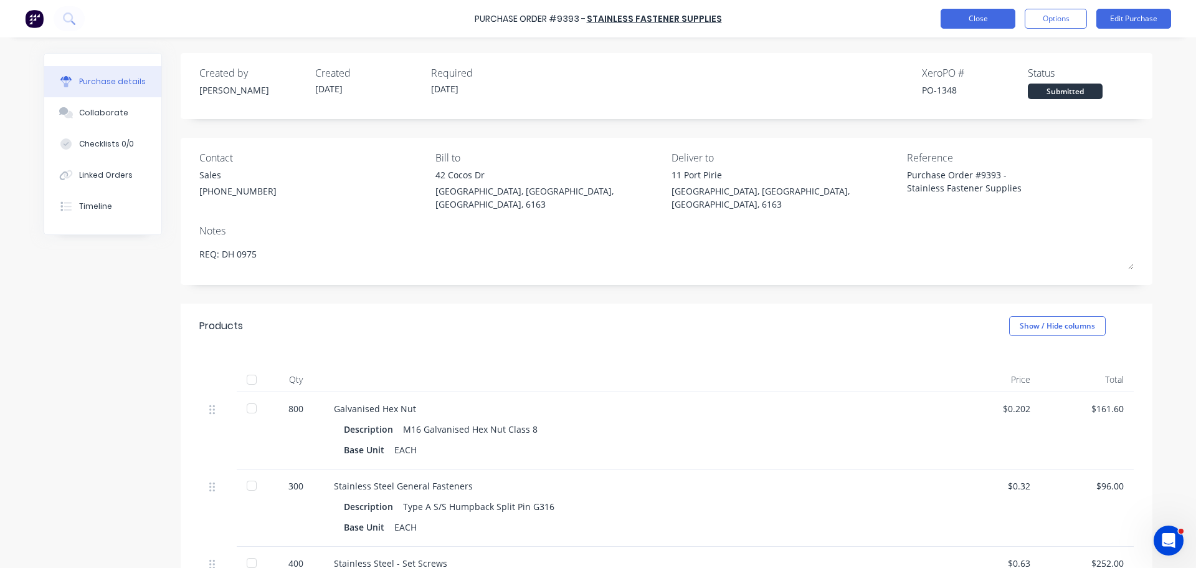
click at [959, 14] on button "Close" at bounding box center [978, 19] width 75 height 20
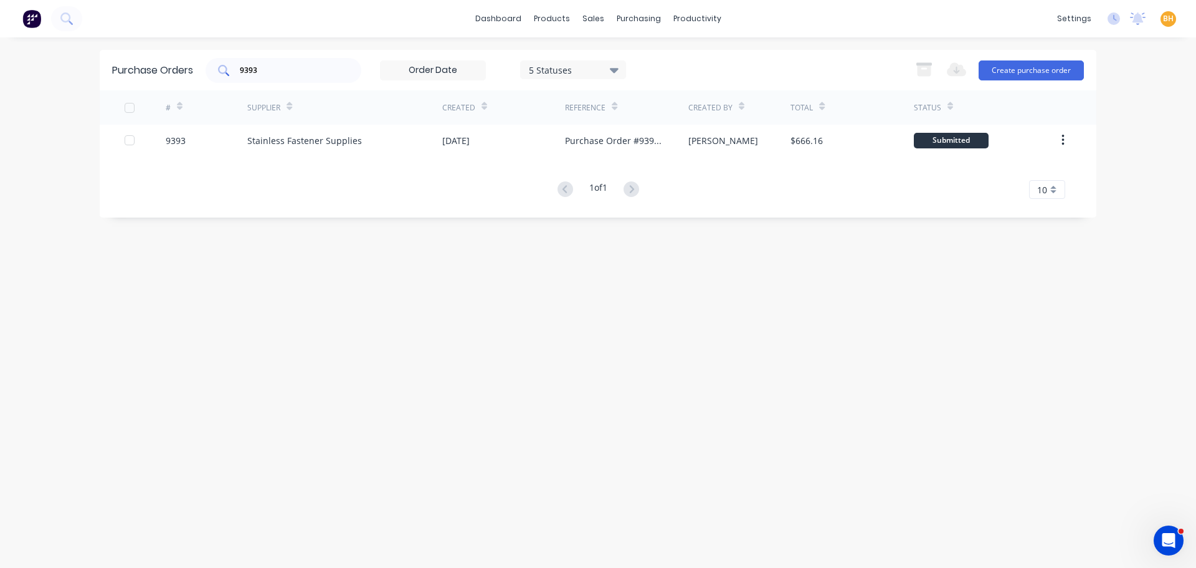
click at [269, 68] on input "9393" at bounding box center [290, 70] width 103 height 12
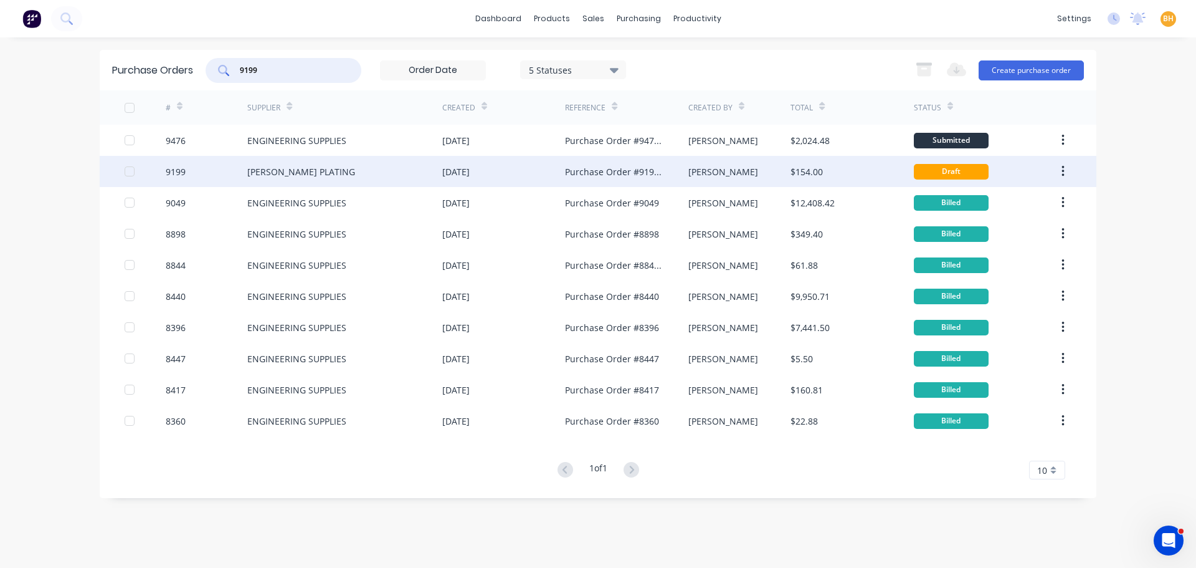
type input "9199"
click at [349, 164] on div "OSBORNE PLATING" at bounding box center [344, 171] width 195 height 31
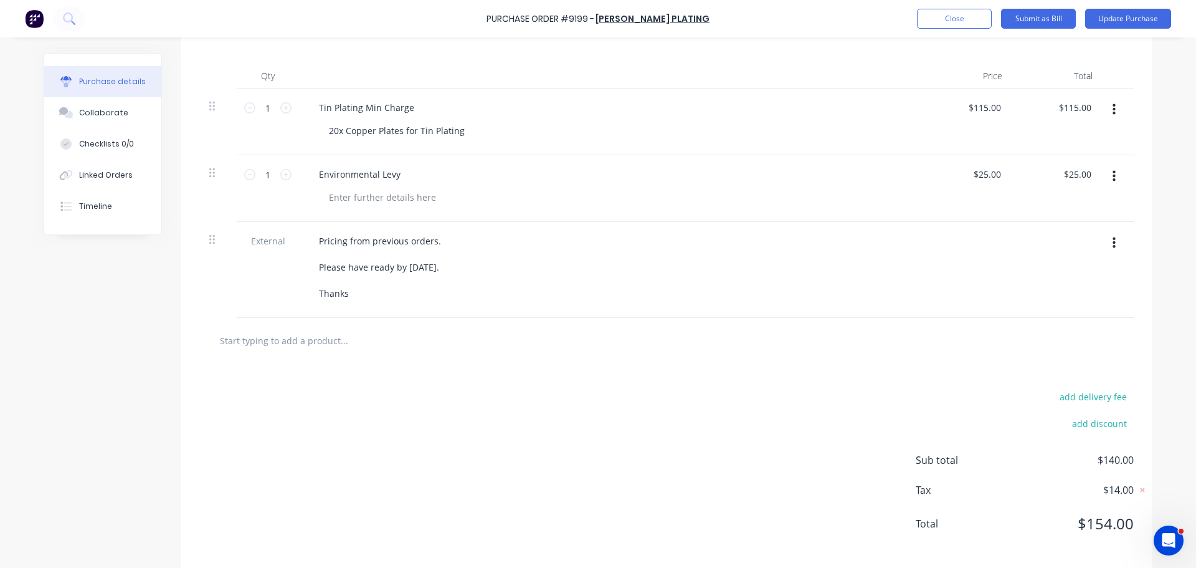
scroll to position [74, 0]
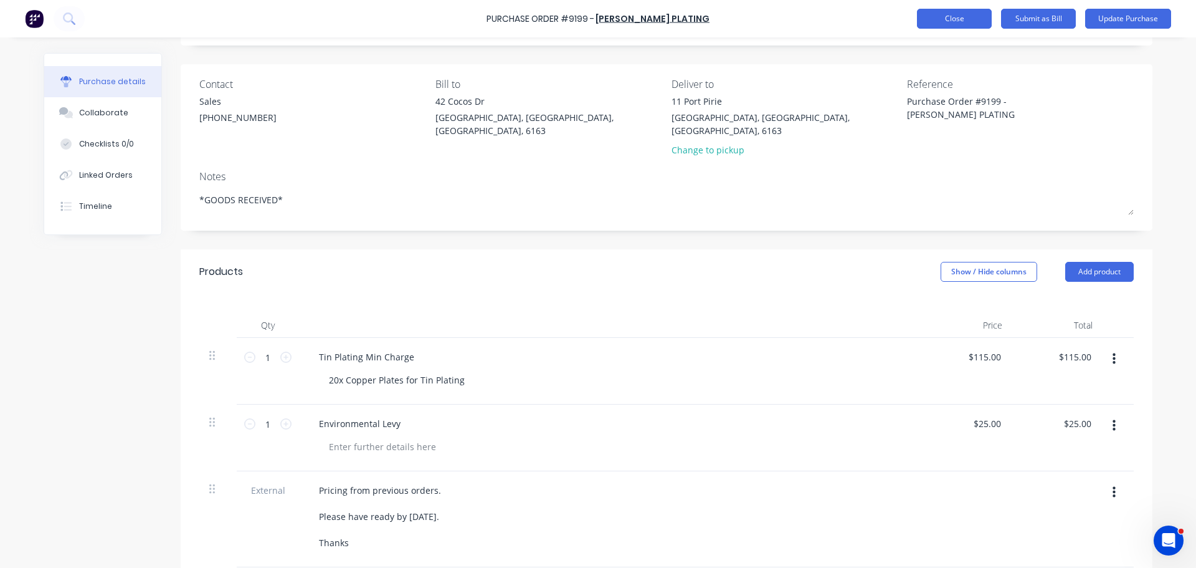
type textarea "x"
click at [938, 19] on button "Close" at bounding box center [954, 19] width 75 height 20
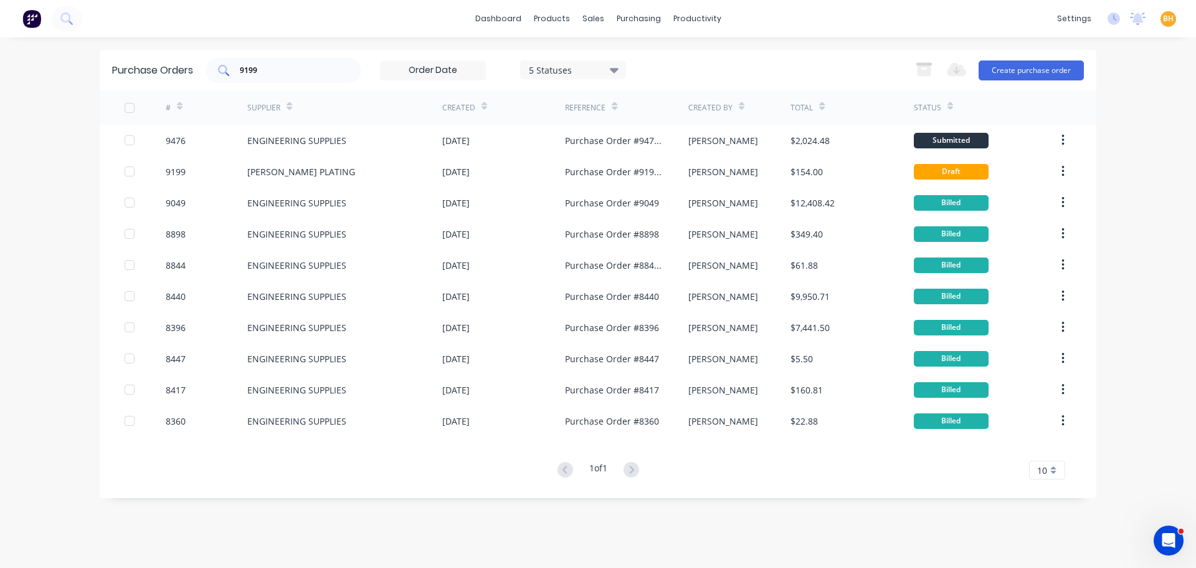
click at [303, 72] on input "9199" at bounding box center [290, 70] width 103 height 12
type input "9"
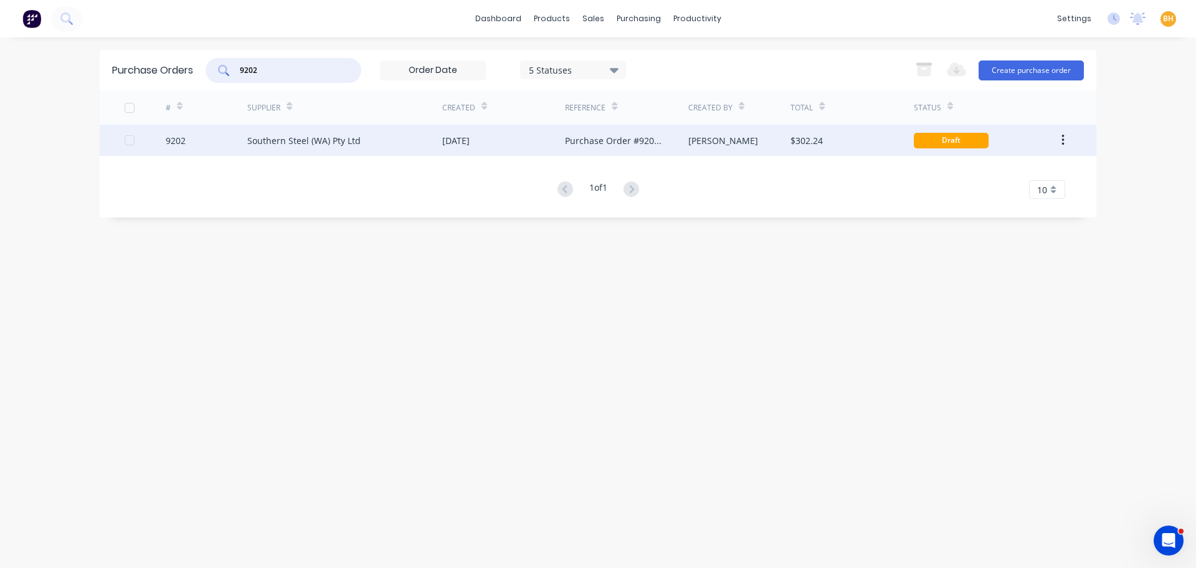
type input "9202"
click at [326, 146] on div "Southern Steel (WA) Pty Ltd" at bounding box center [344, 140] width 195 height 31
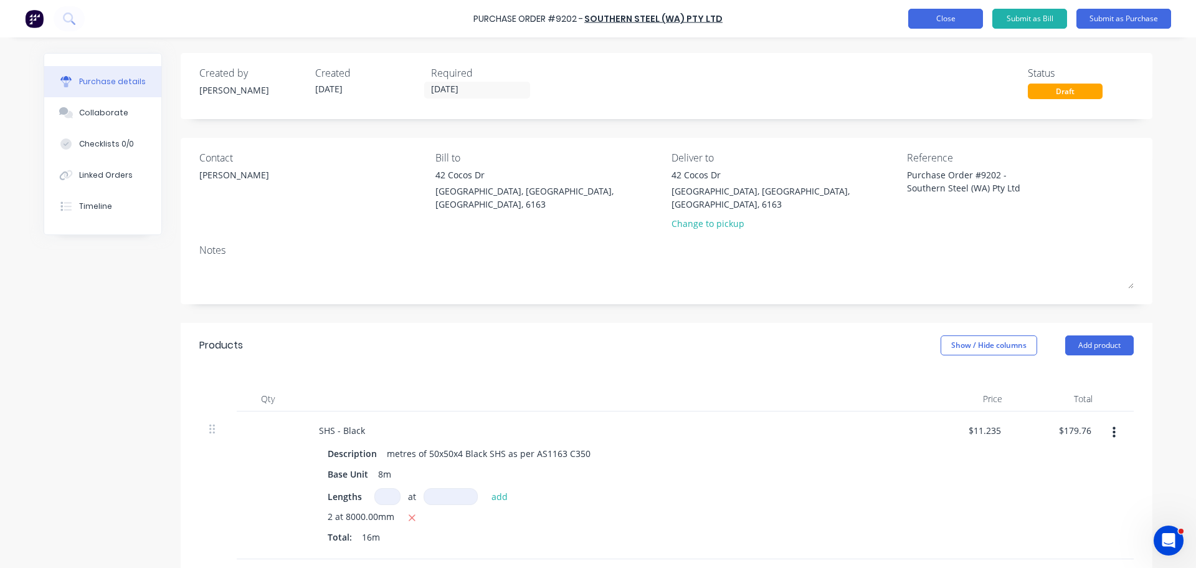
type textarea "x"
click at [940, 13] on button "Close" at bounding box center [945, 19] width 75 height 20
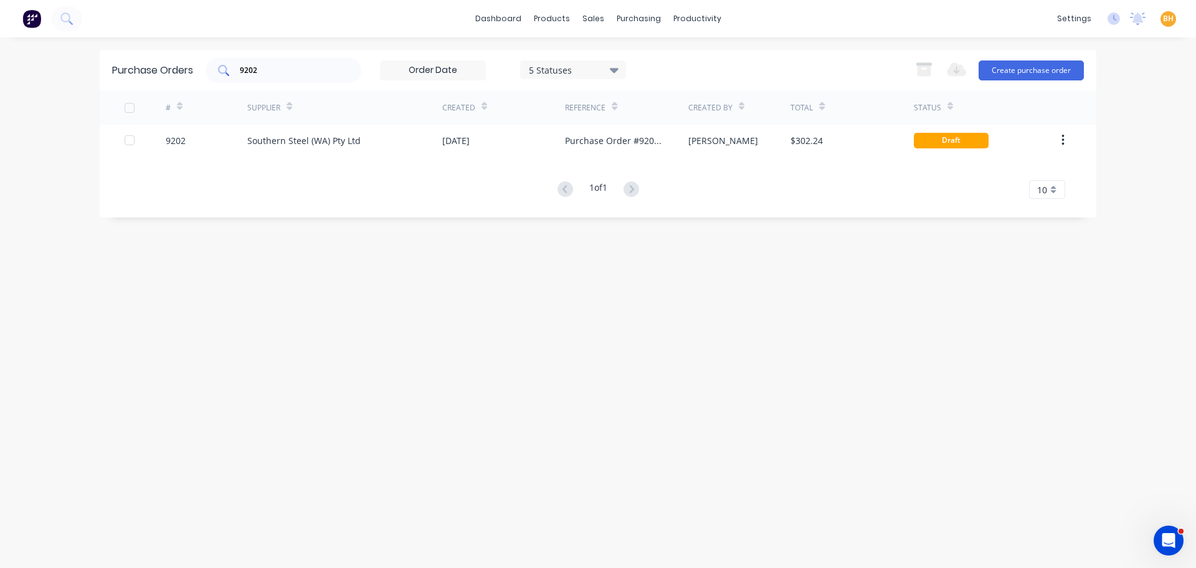
click at [287, 74] on input "9202" at bounding box center [290, 70] width 103 height 12
type input "9453"
click at [429, 156] on div "# Supplier Created Reference Created By Total Status 9453 ALLIED FORKLIFTS PTY …" at bounding box center [598, 144] width 997 height 108
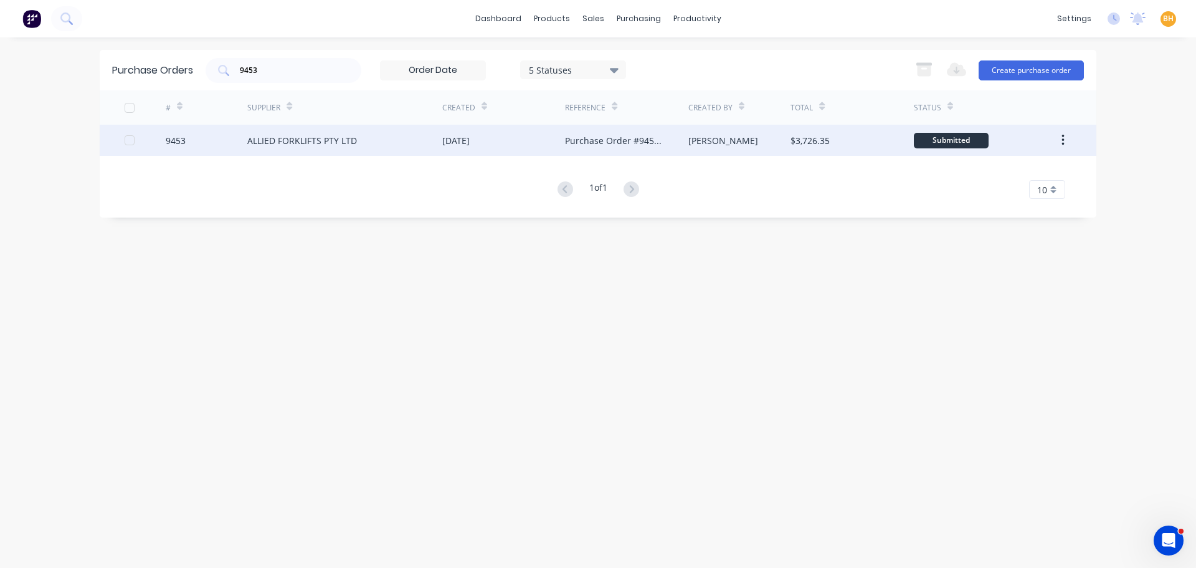
click at [437, 148] on div "ALLIED FORKLIFTS PTY LTD" at bounding box center [344, 140] width 195 height 31
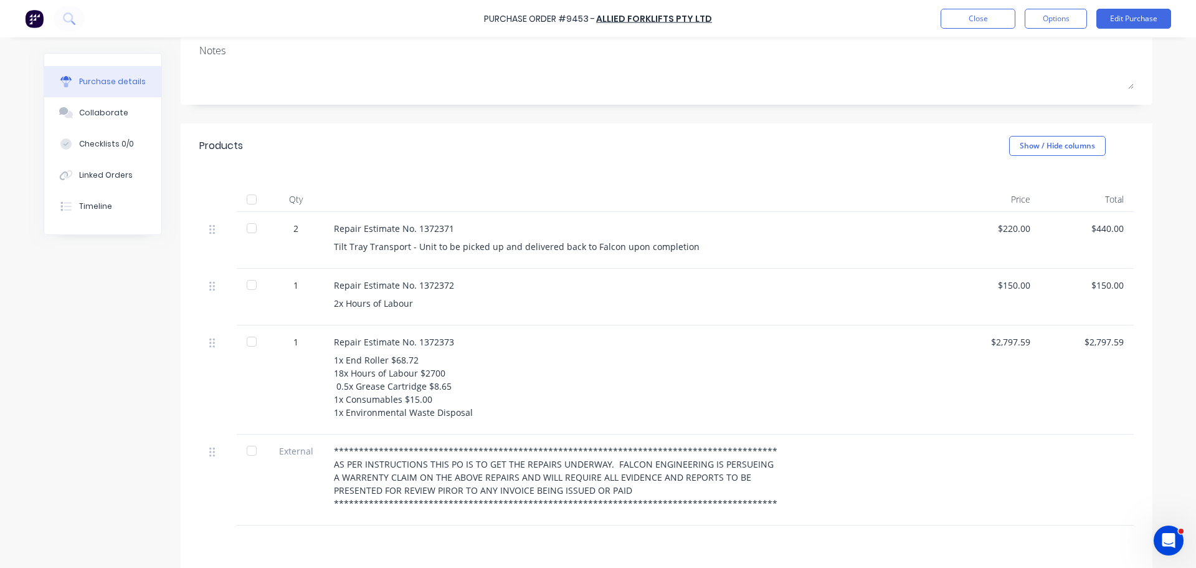
scroll to position [125, 0]
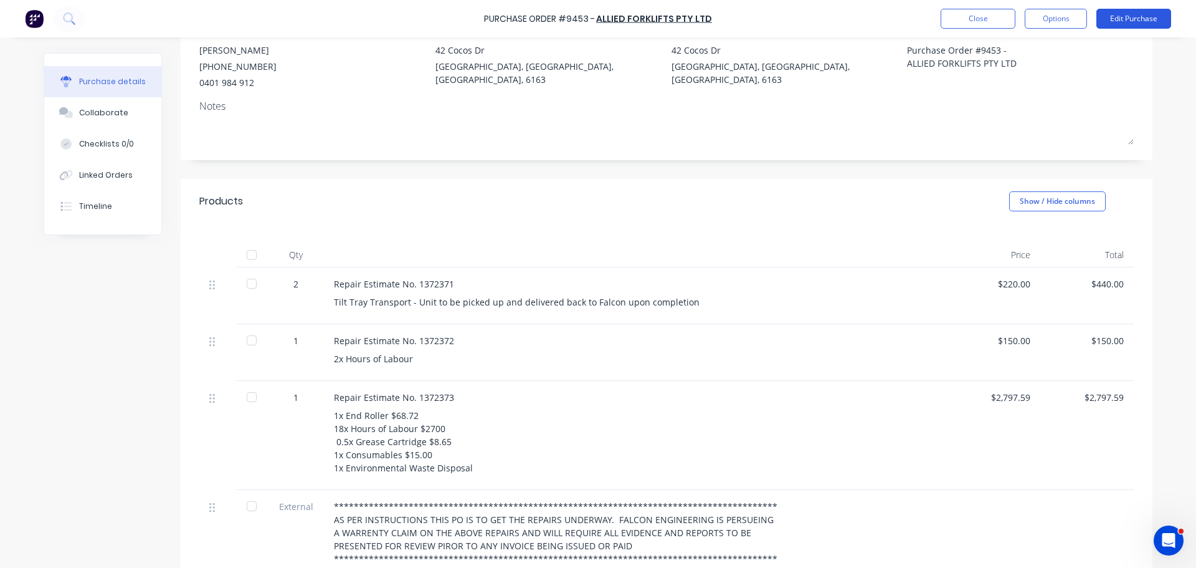
click at [1126, 23] on button "Edit Purchase" at bounding box center [1133, 19] width 75 height 20
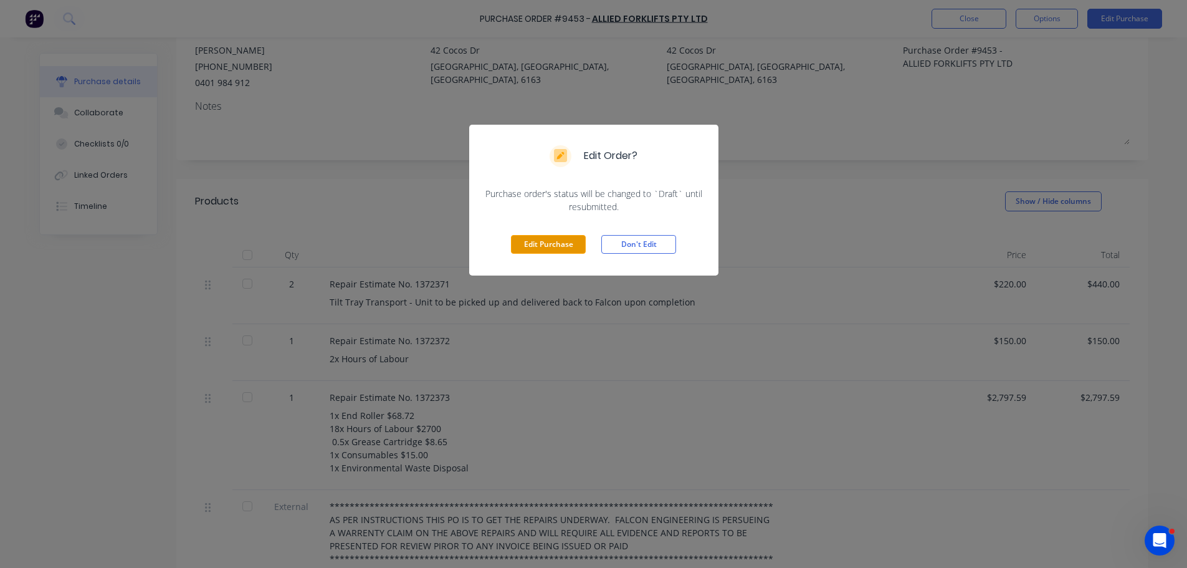
click at [556, 248] on button "Edit Purchase" at bounding box center [548, 244] width 75 height 19
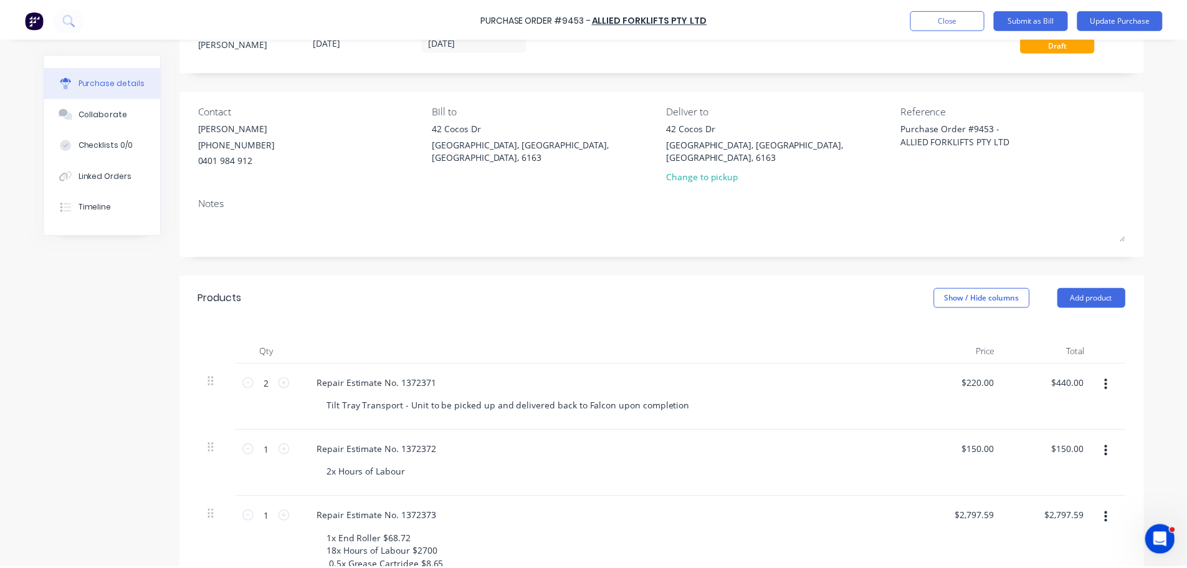
scroll to position [0, 0]
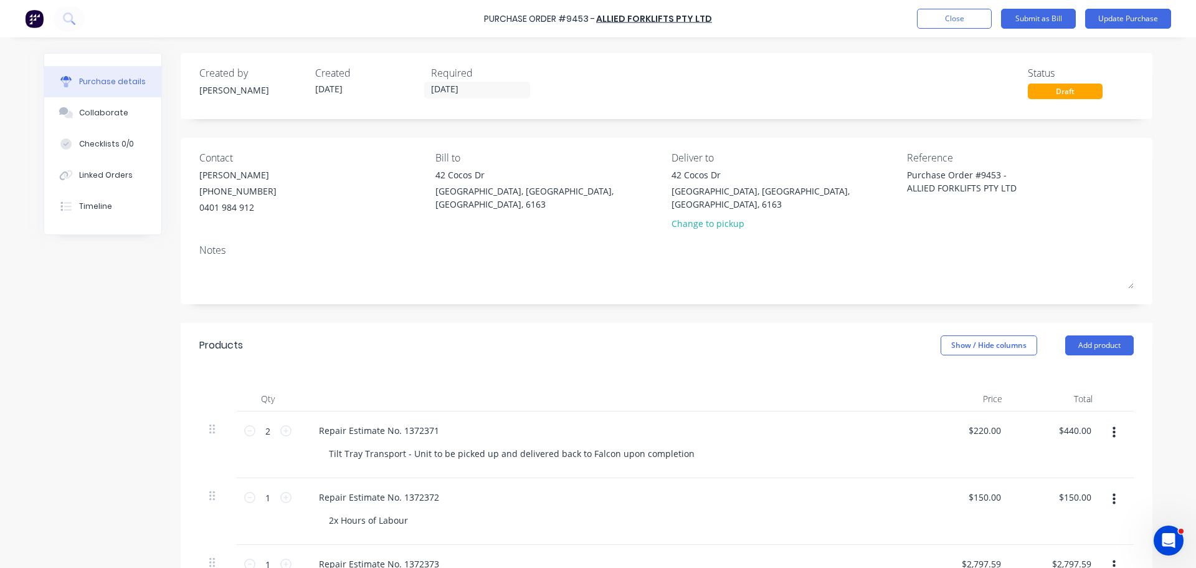
click at [1161, 110] on div "Purchase Order #9453 - ALLIED FORKLIFTS PTY LTD Add product Close Submit as Bil…" at bounding box center [598, 284] width 1196 height 568
type textarea "x"
click at [933, 22] on button "Close" at bounding box center [954, 19] width 75 height 20
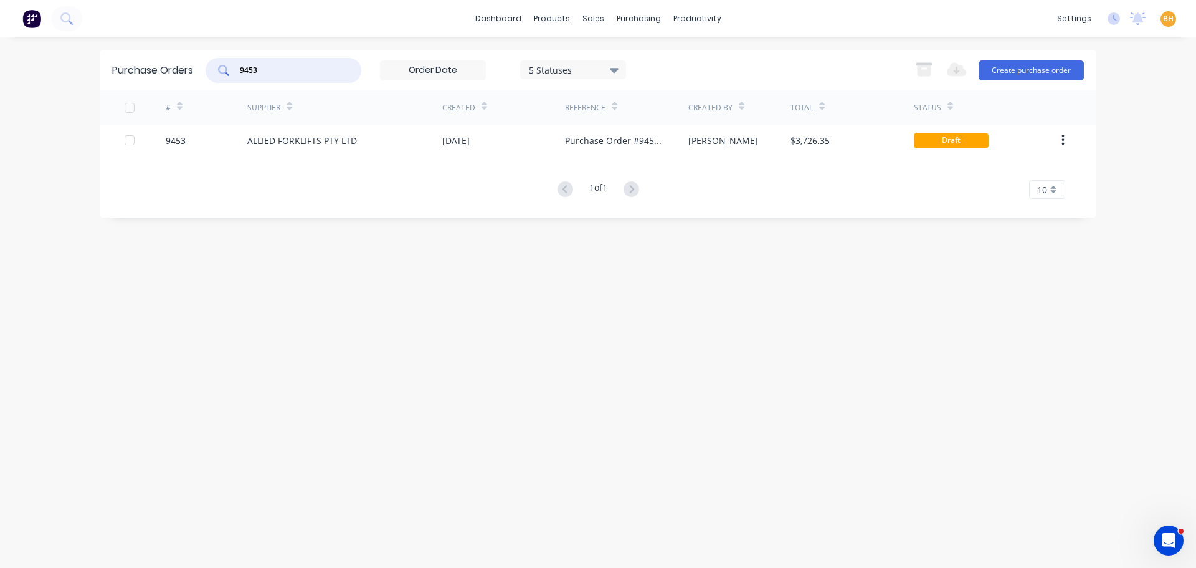
click at [268, 67] on input "9453" at bounding box center [290, 70] width 103 height 12
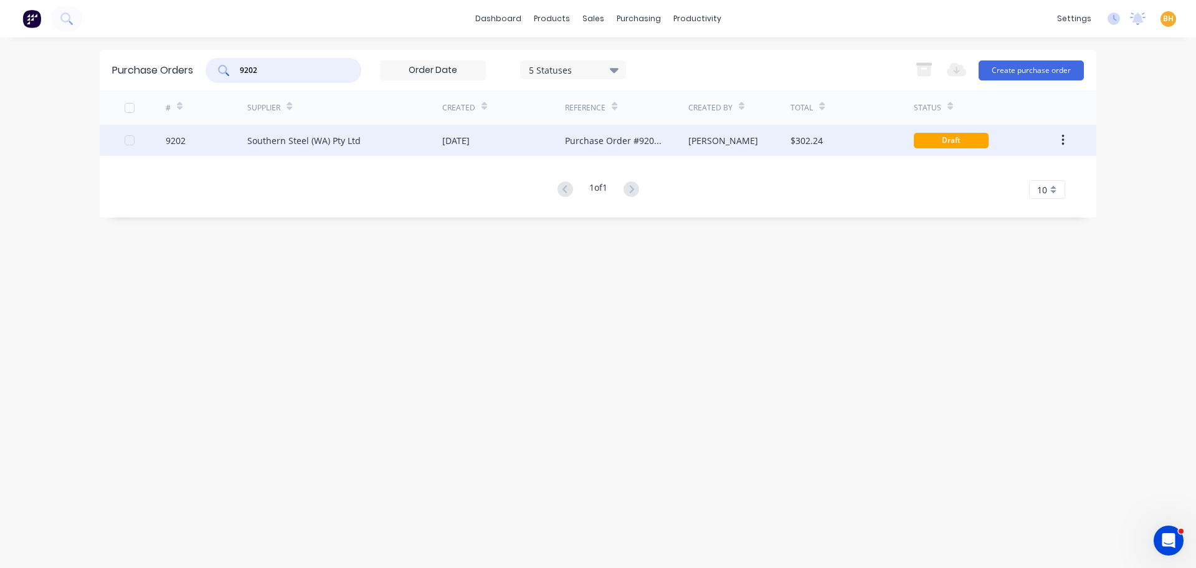
type input "9202"
click at [316, 137] on div "Southern Steel (WA) Pty Ltd" at bounding box center [303, 140] width 113 height 13
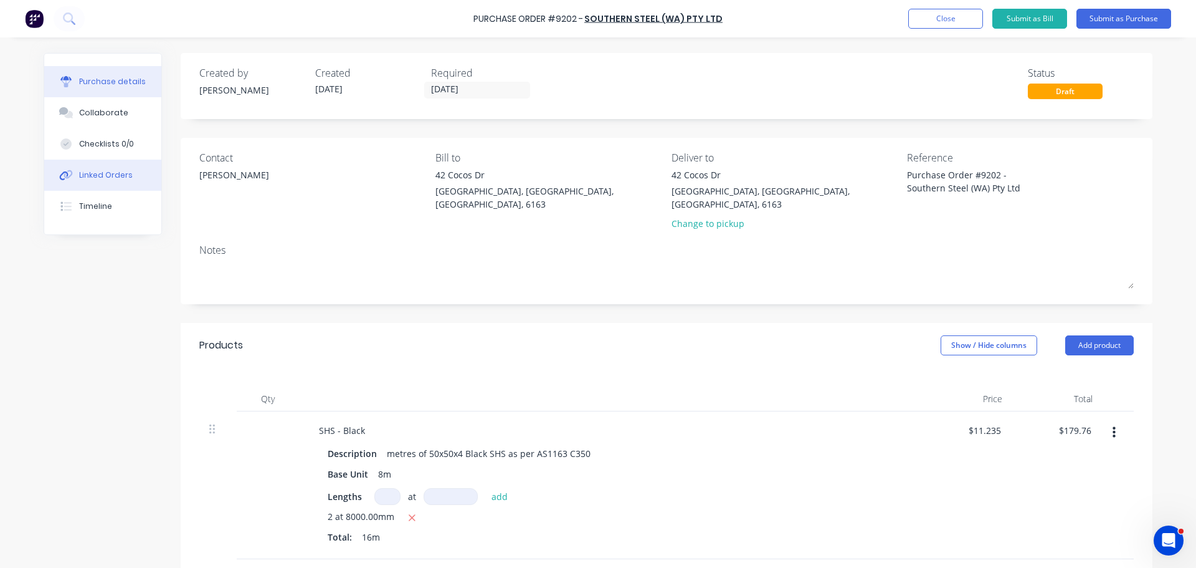
click at [79, 169] on div "Linked Orders" at bounding box center [106, 174] width 54 height 11
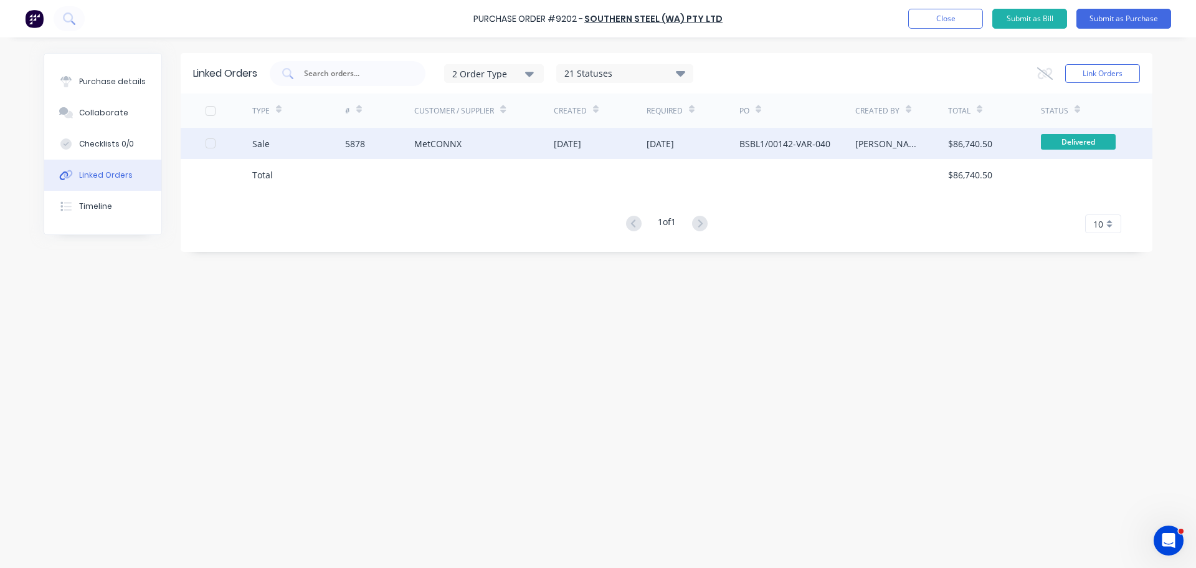
click at [550, 151] on div "MetCONNX" at bounding box center [484, 143] width 140 height 31
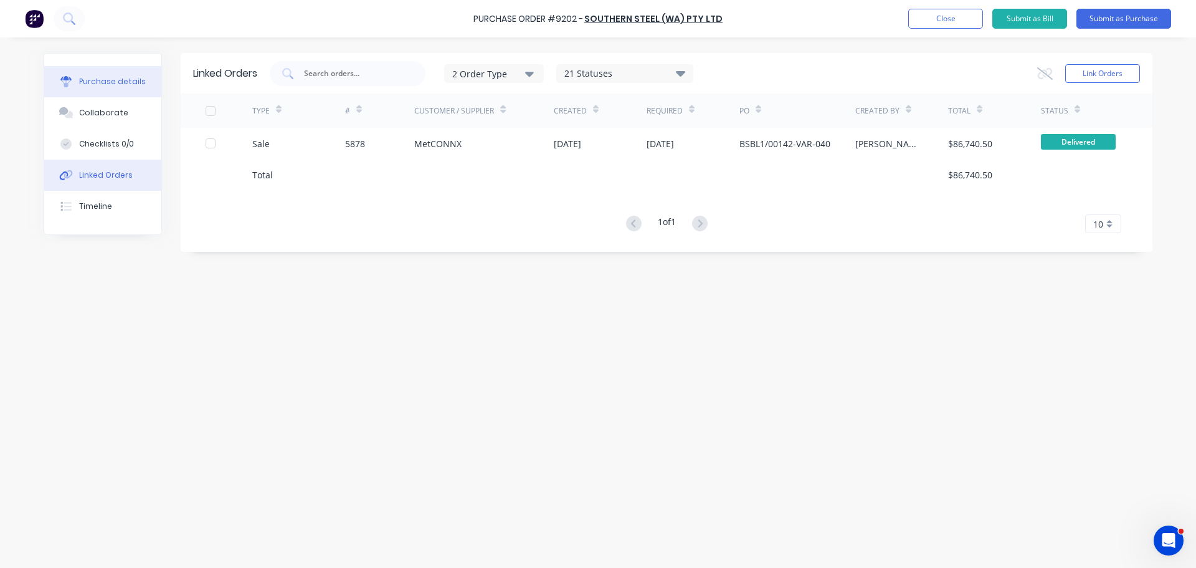
click at [126, 87] on button "Purchase details" at bounding box center [102, 81] width 117 height 31
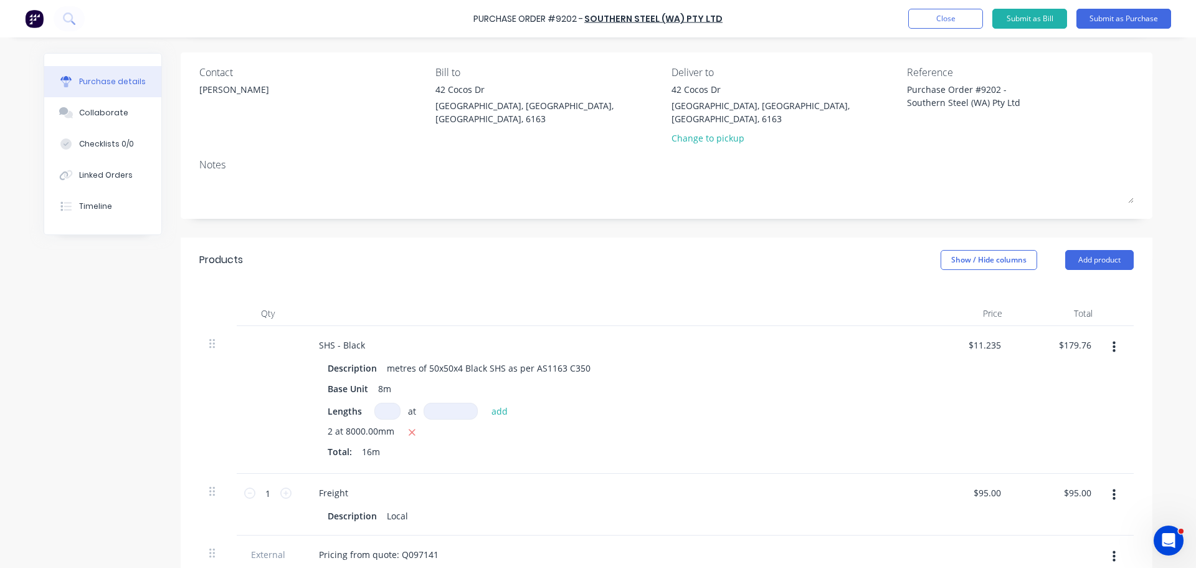
scroll to position [62, 0]
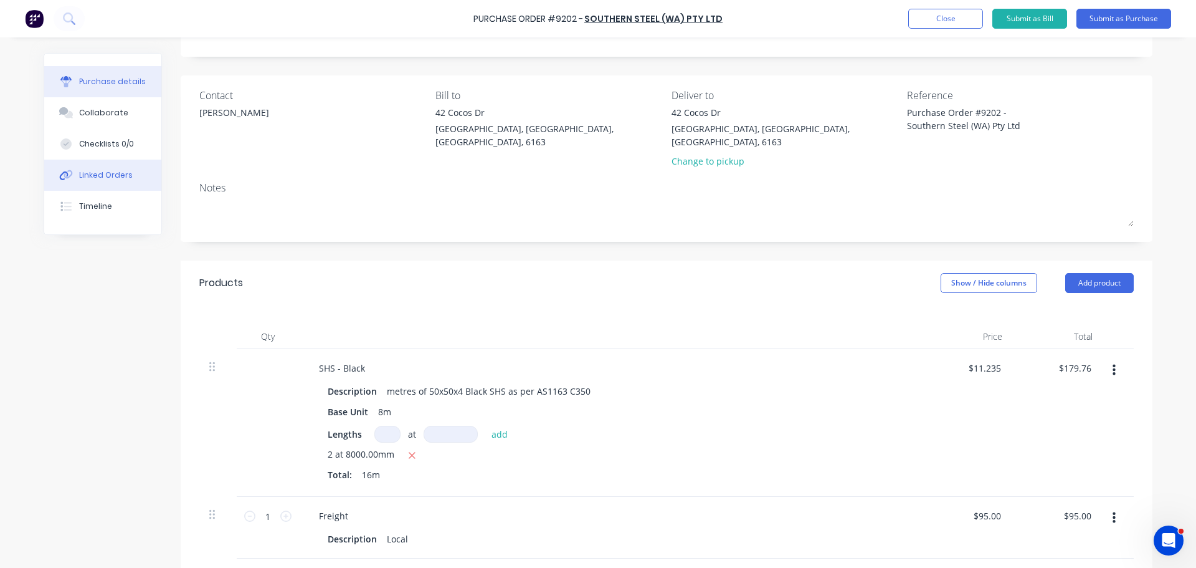
click at [102, 172] on div "Linked Orders" at bounding box center [106, 174] width 54 height 11
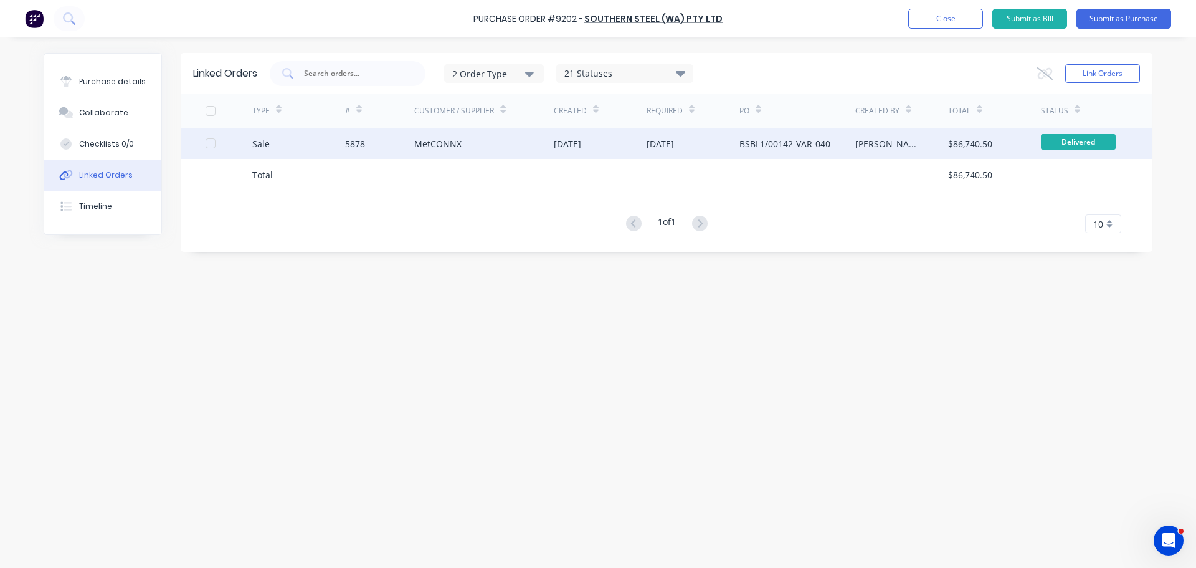
click at [458, 144] on div "MetCONNX" at bounding box center [437, 143] width 47 height 13
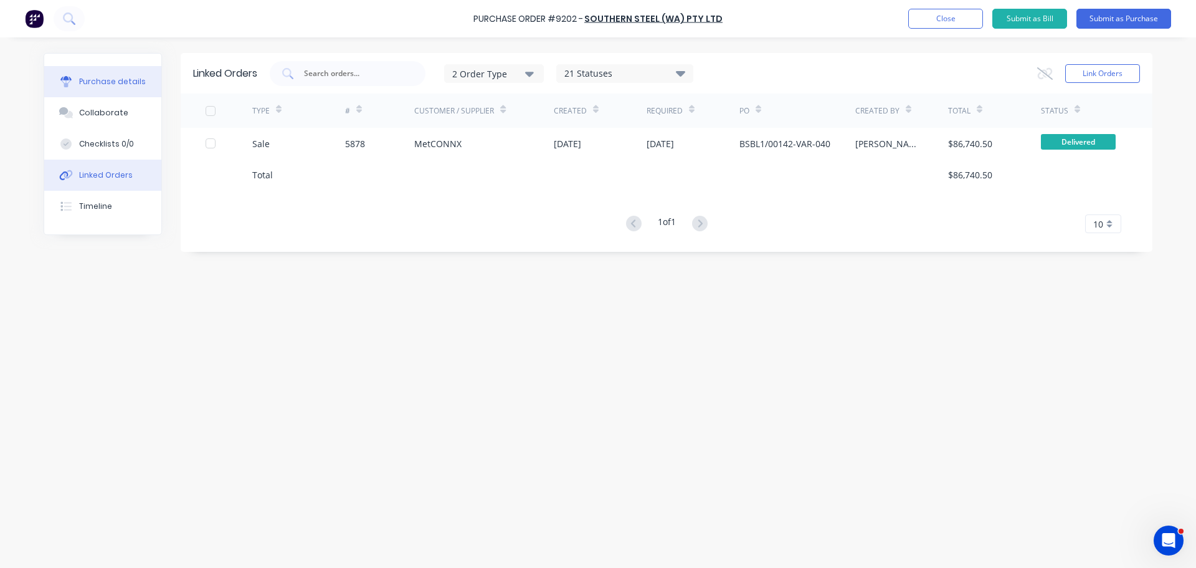
click at [88, 70] on button "Purchase details" at bounding box center [102, 81] width 117 height 31
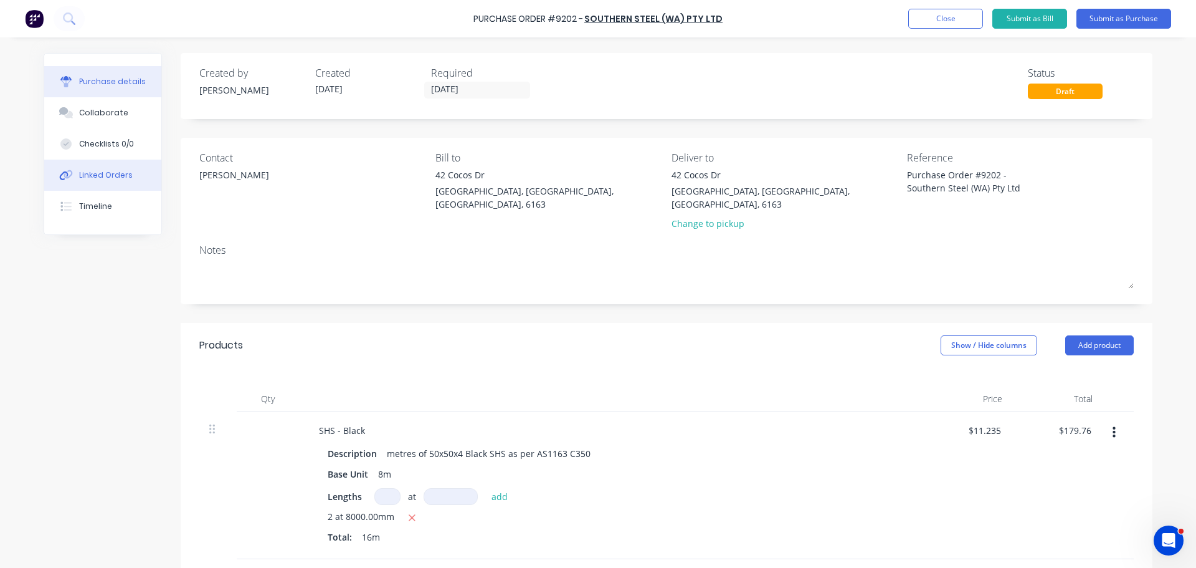
click at [107, 176] on div "Linked Orders" at bounding box center [106, 174] width 54 height 11
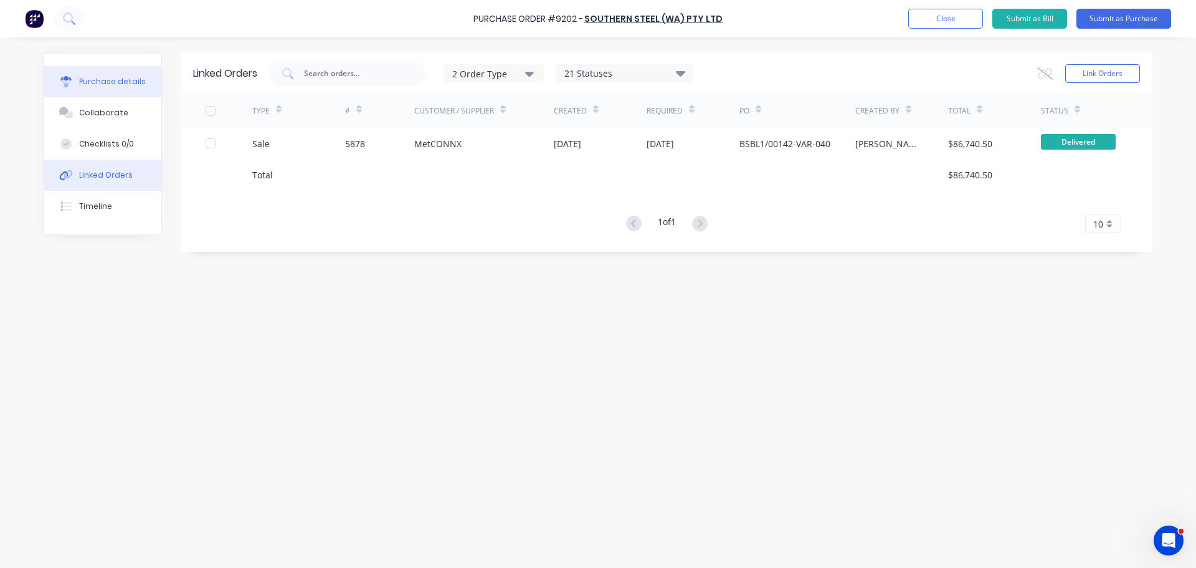
click at [109, 80] on div "Purchase details" at bounding box center [112, 81] width 67 height 11
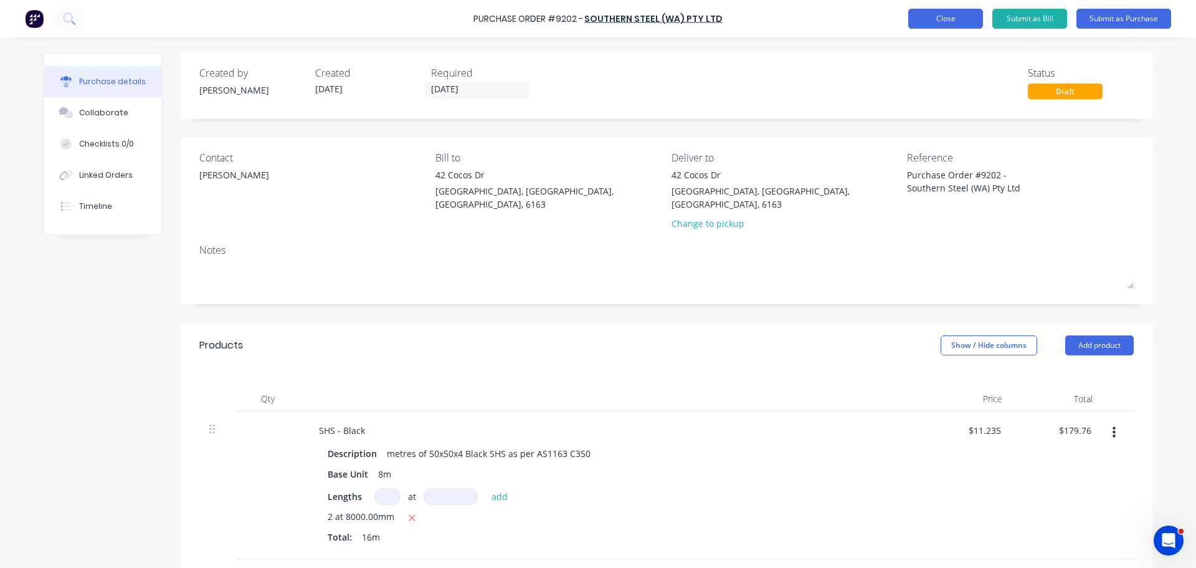
type textarea "x"
click at [938, 21] on button "Close" at bounding box center [945, 19] width 75 height 20
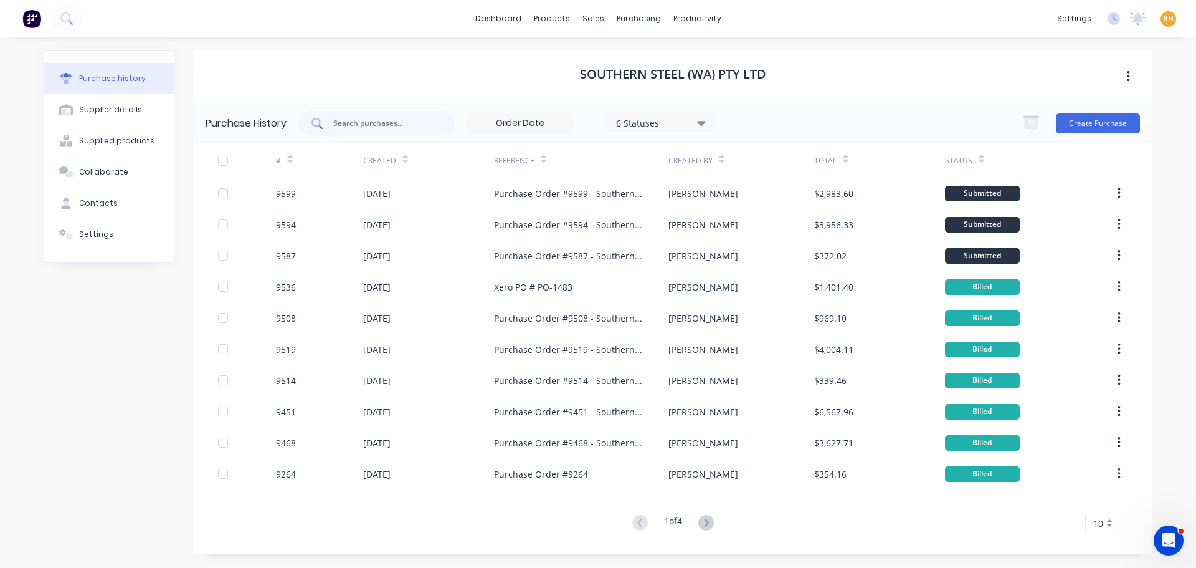
click at [349, 122] on input "text" at bounding box center [383, 123] width 103 height 12
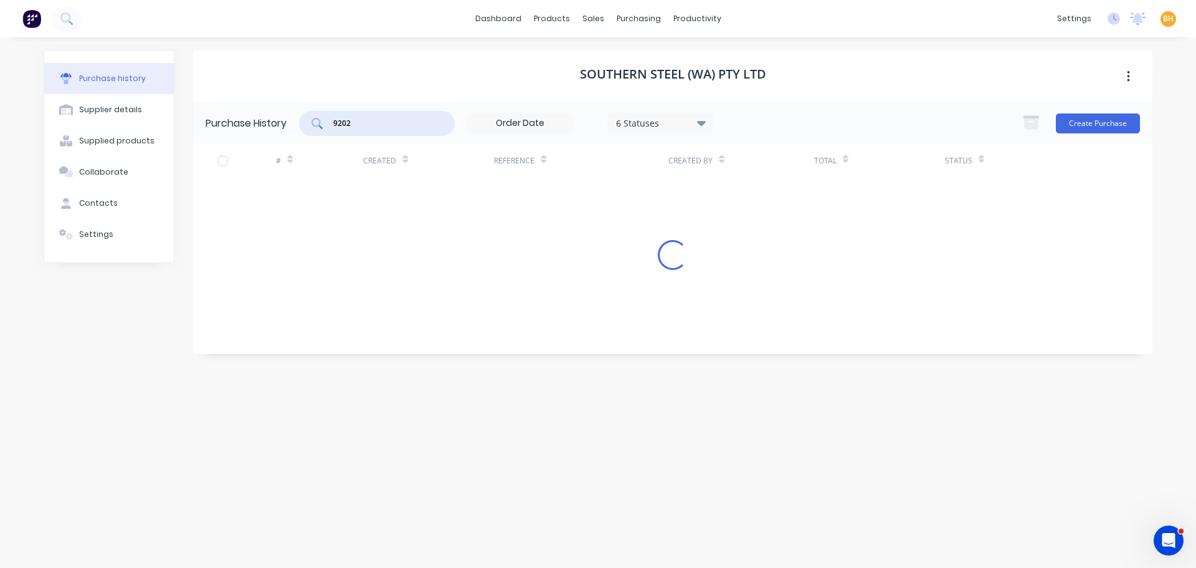
type input "9202"
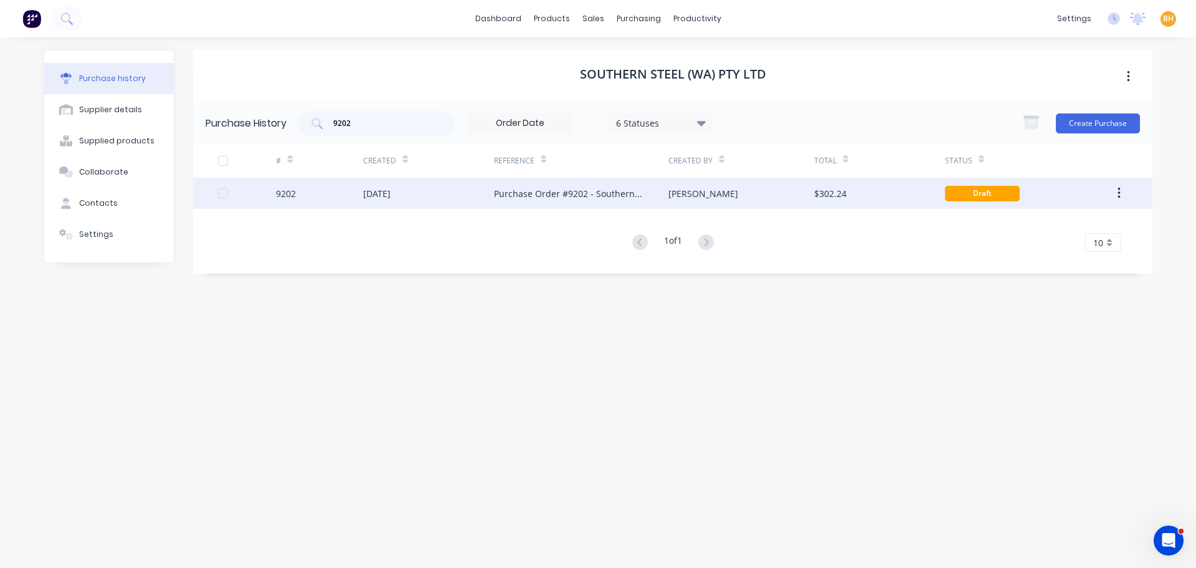
click at [485, 199] on div "29 May 2025" at bounding box center [428, 193] width 131 height 31
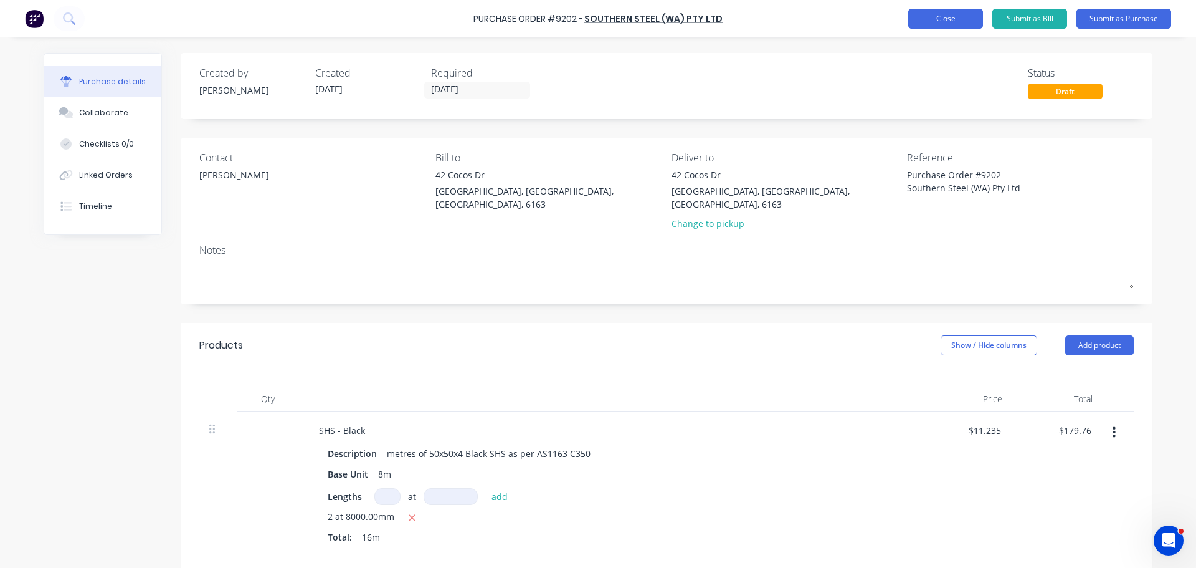
type textarea "x"
click at [927, 23] on button "Close" at bounding box center [945, 19] width 75 height 20
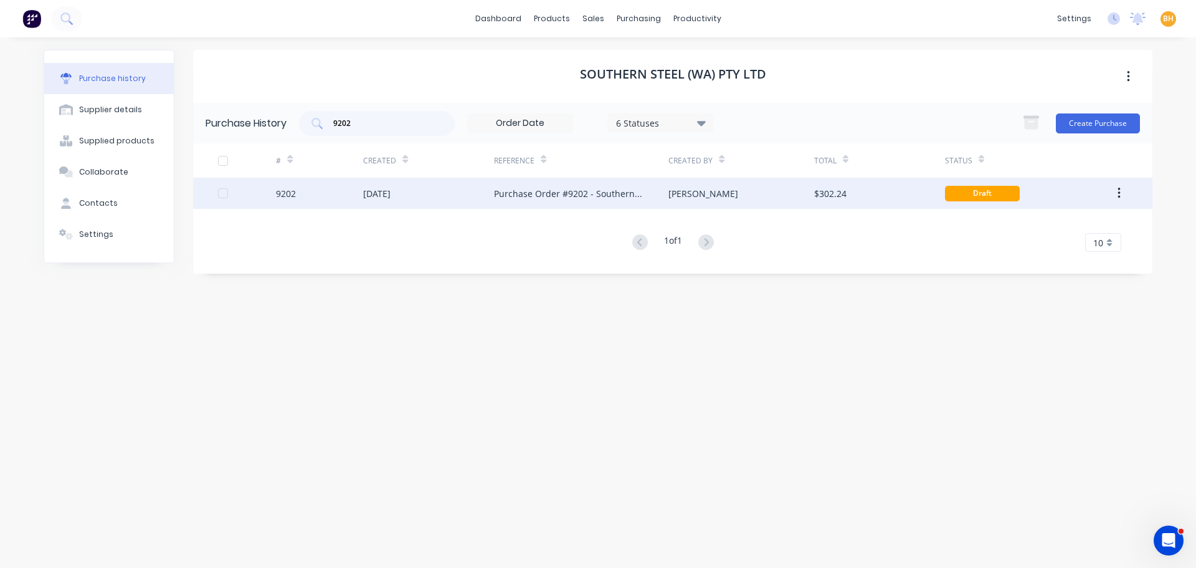
click at [1118, 191] on icon "button" at bounding box center [1119, 193] width 3 height 14
click at [1053, 227] on div "Archive" at bounding box center [1075, 226] width 96 height 18
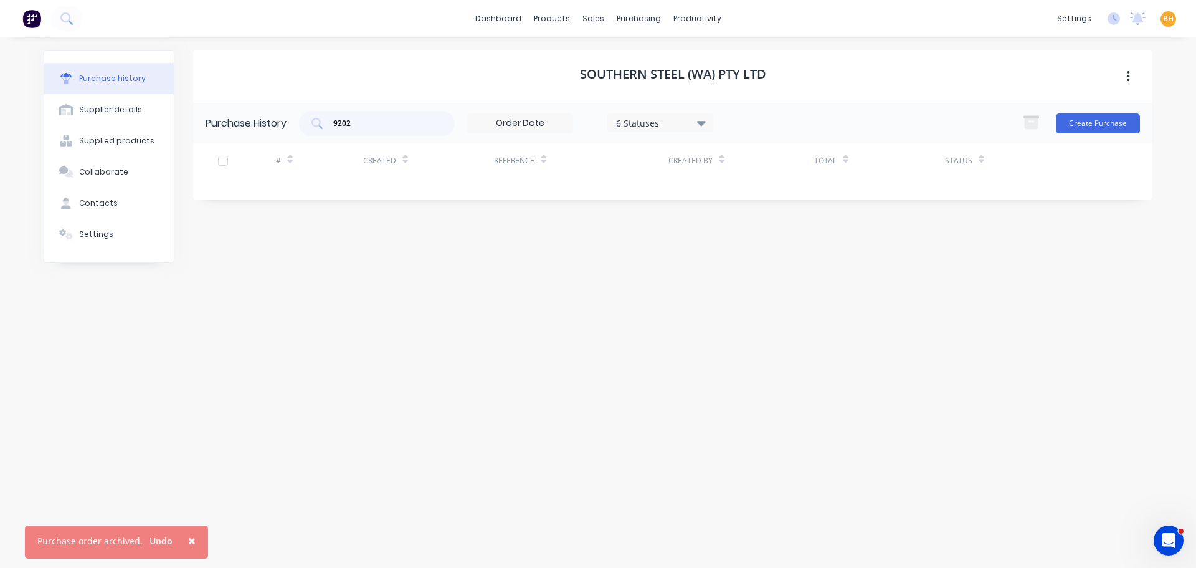
click at [179, 540] on button "×" at bounding box center [192, 540] width 32 height 30
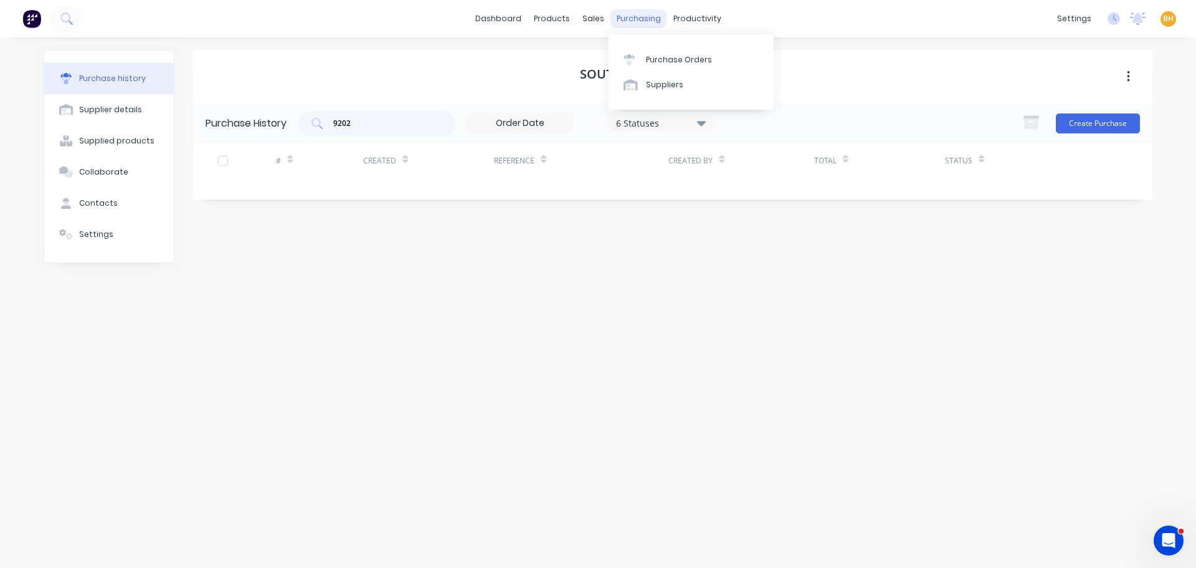
click at [629, 16] on div "purchasing" at bounding box center [639, 18] width 57 height 19
click at [666, 64] on div "Purchase Orders" at bounding box center [679, 59] width 66 height 11
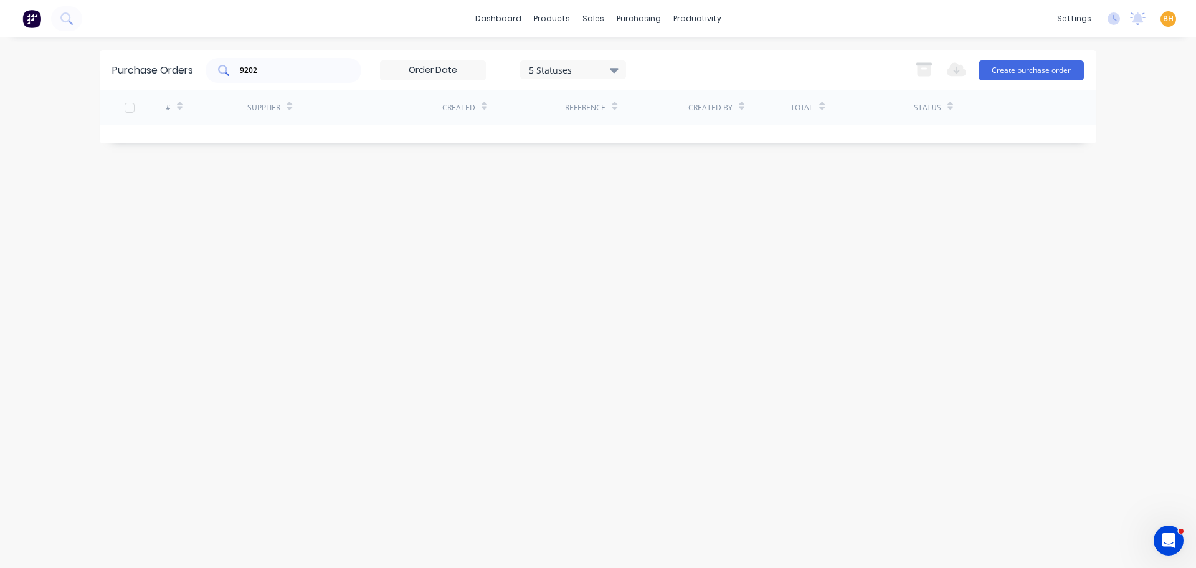
click at [285, 71] on input "9202" at bounding box center [290, 70] width 103 height 12
type input "9"
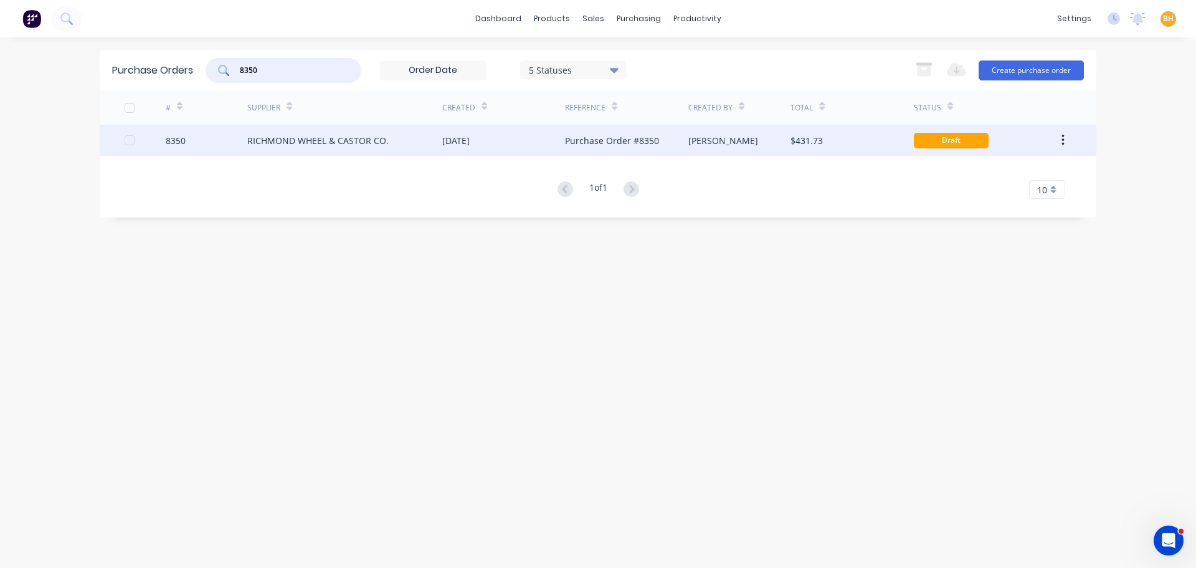
type input "8350"
click at [363, 148] on div "RICHMOND WHEEL & CASTOR CO." at bounding box center [344, 140] width 195 height 31
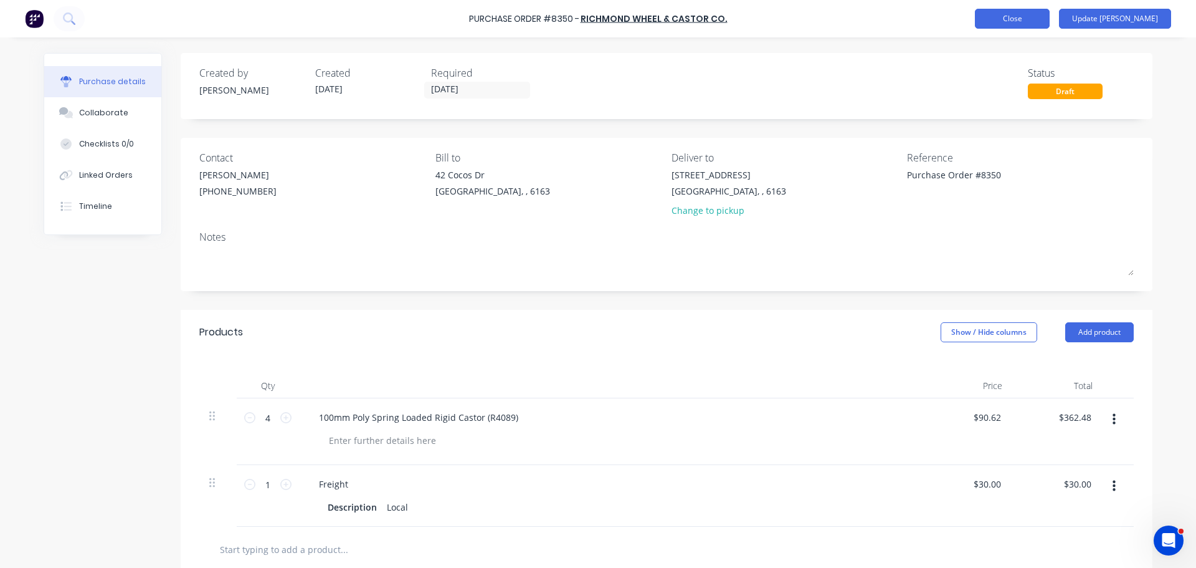
type textarea "x"
click at [1038, 17] on button "Close" at bounding box center [1012, 19] width 75 height 20
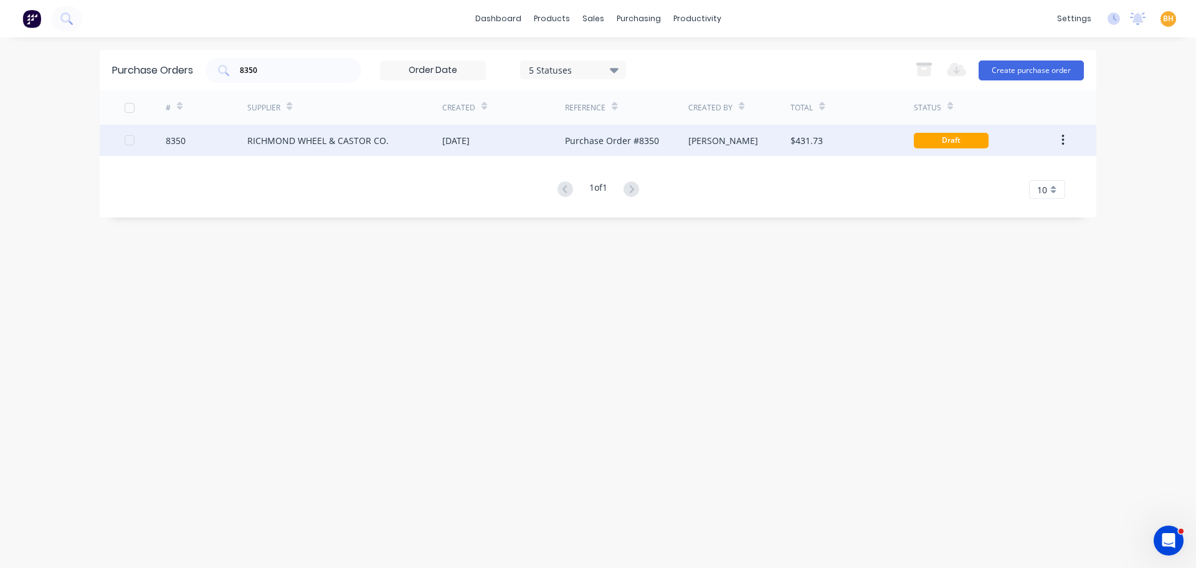
click at [1068, 138] on button "button" at bounding box center [1062, 140] width 29 height 22
click at [1000, 172] on div "Archive" at bounding box center [1019, 173] width 96 height 18
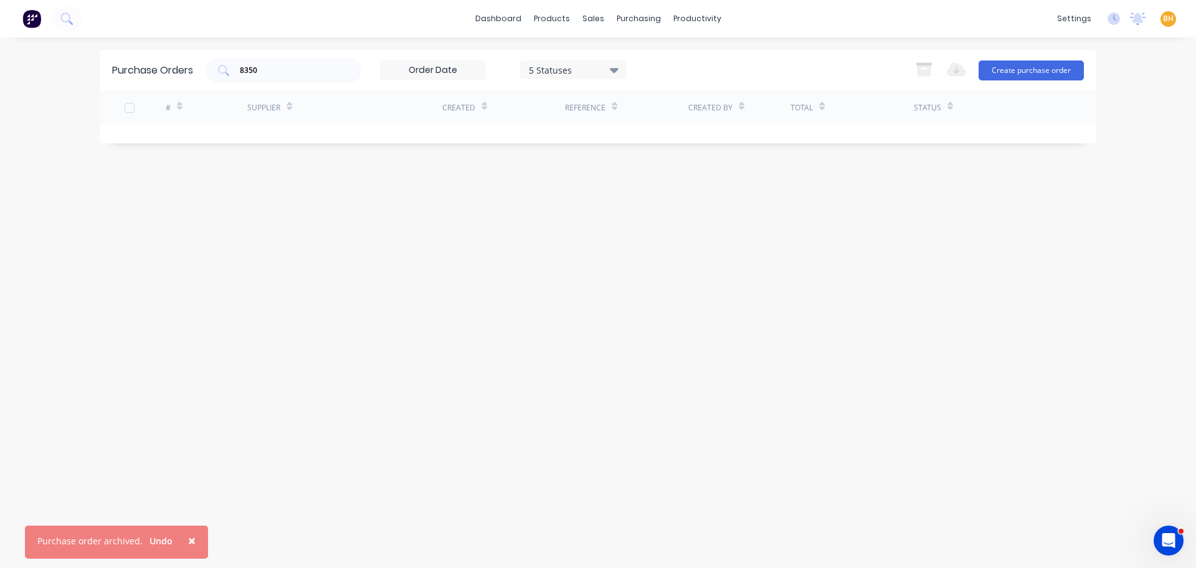
click at [531, 467] on div "Purchase Orders 8350 5 Statuses 5 Statuses Export to Excel (XLSX) Create purcha…" at bounding box center [598, 302] width 997 height 505
click at [190, 546] on span "×" at bounding box center [191, 539] width 7 height 17
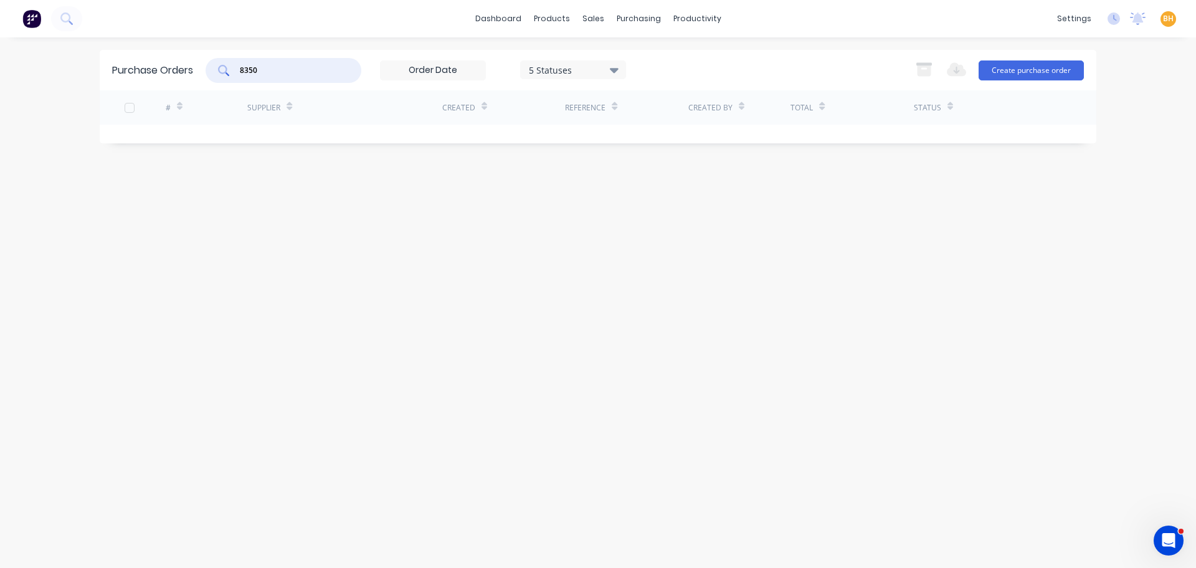
click at [282, 67] on input "8350" at bounding box center [290, 70] width 103 height 12
type input "8"
click at [247, 69] on input "text" at bounding box center [290, 70] width 103 height 12
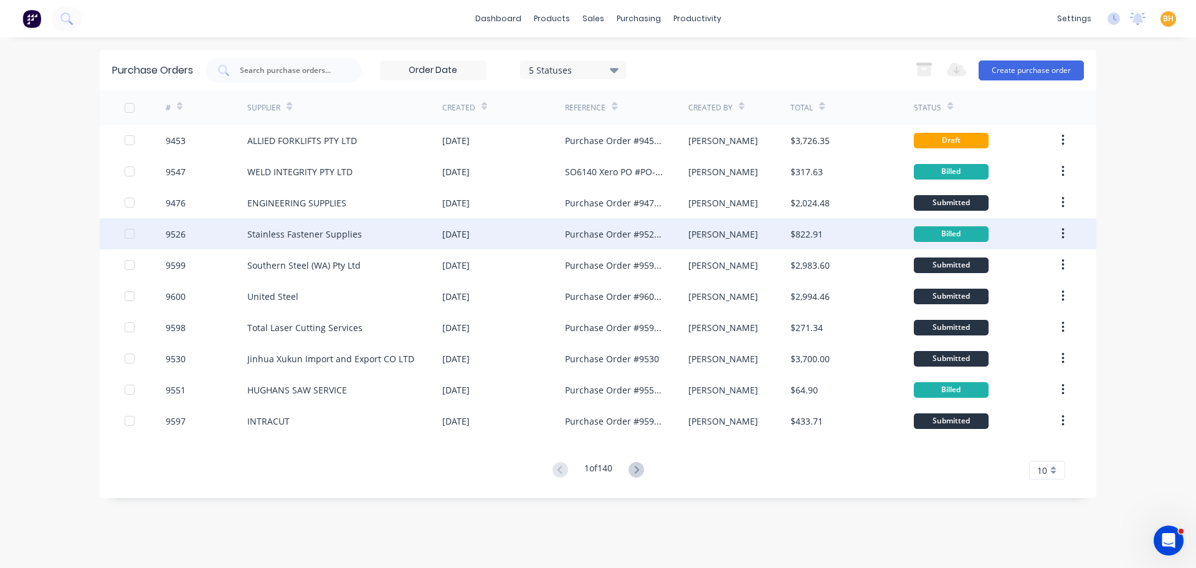
click at [299, 227] on div "Stainless Fastener Supplies" at bounding box center [304, 233] width 115 height 13
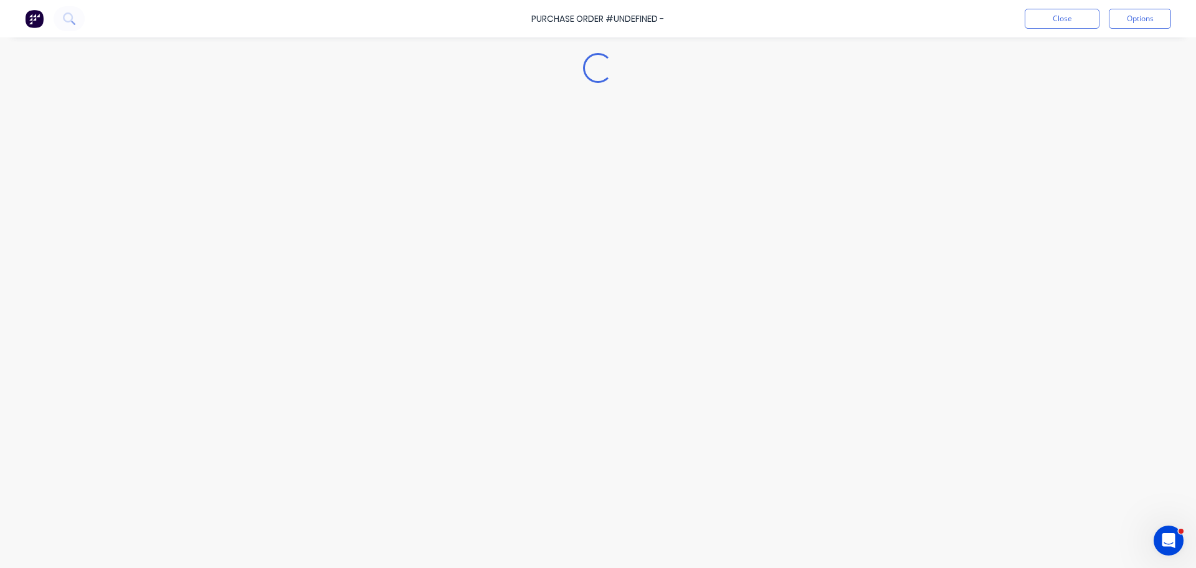
type textarea "x"
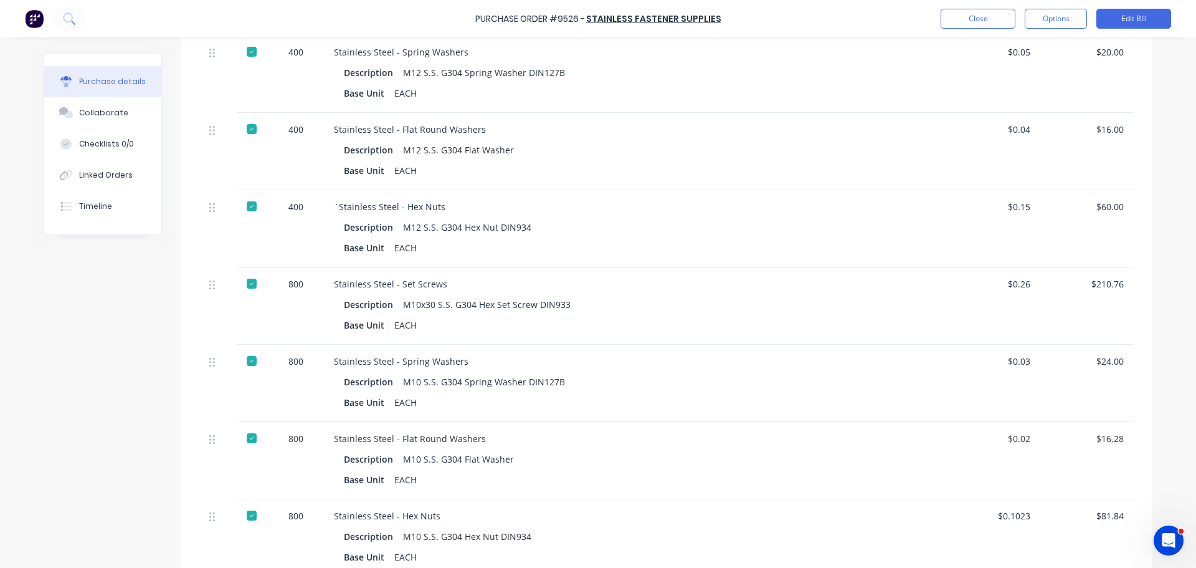
scroll to position [249, 0]
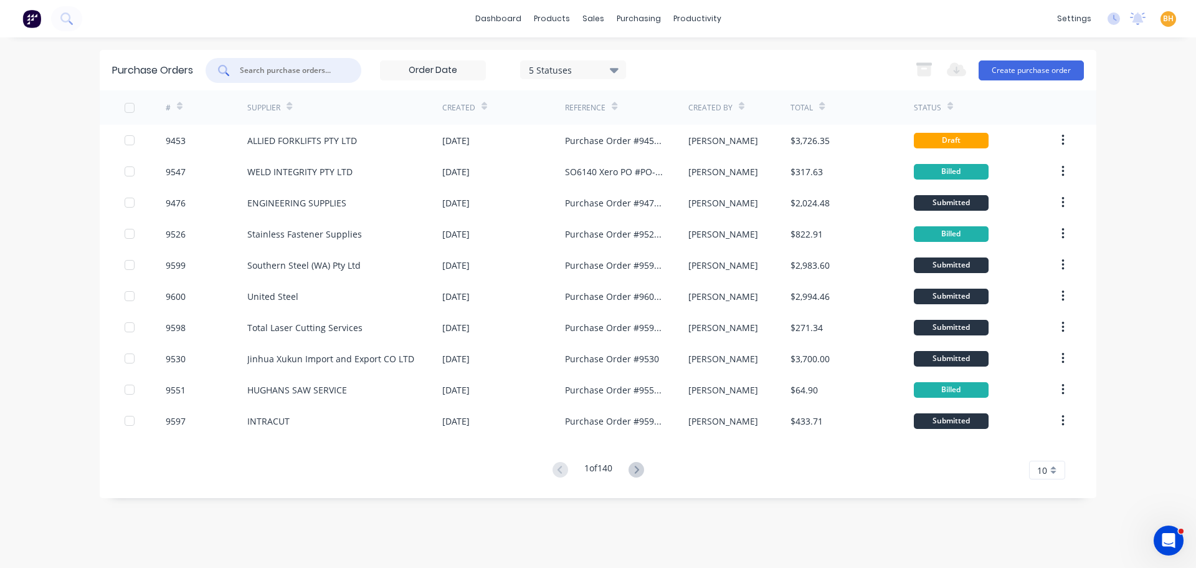
click at [255, 68] on input "text" at bounding box center [290, 70] width 103 height 12
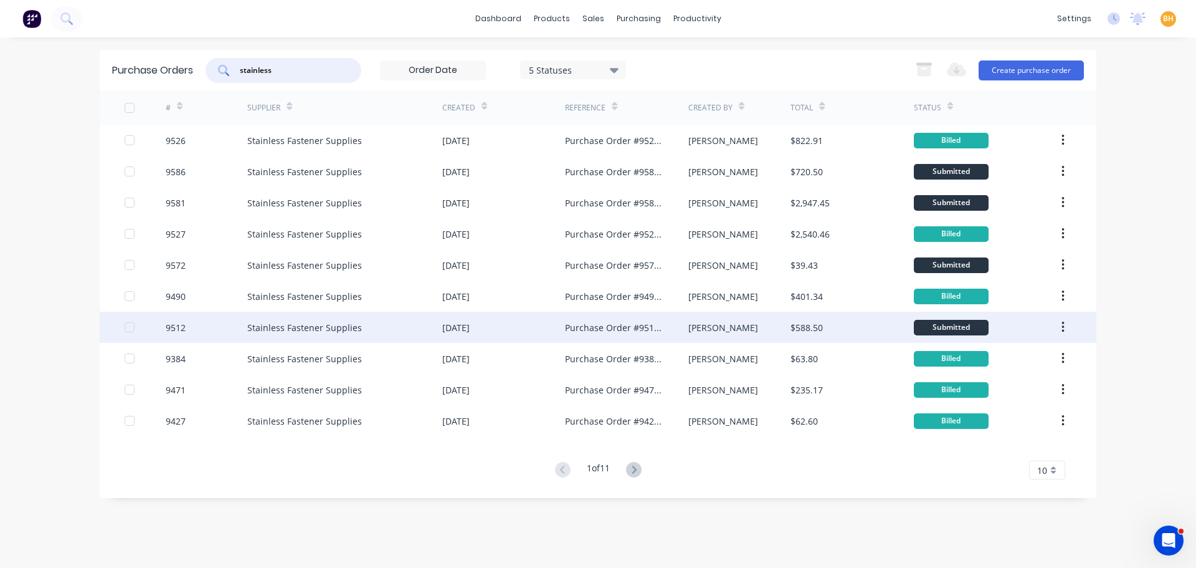
type input "stainless"
click at [278, 339] on div "Stainless Fastener Supplies" at bounding box center [344, 326] width 195 height 31
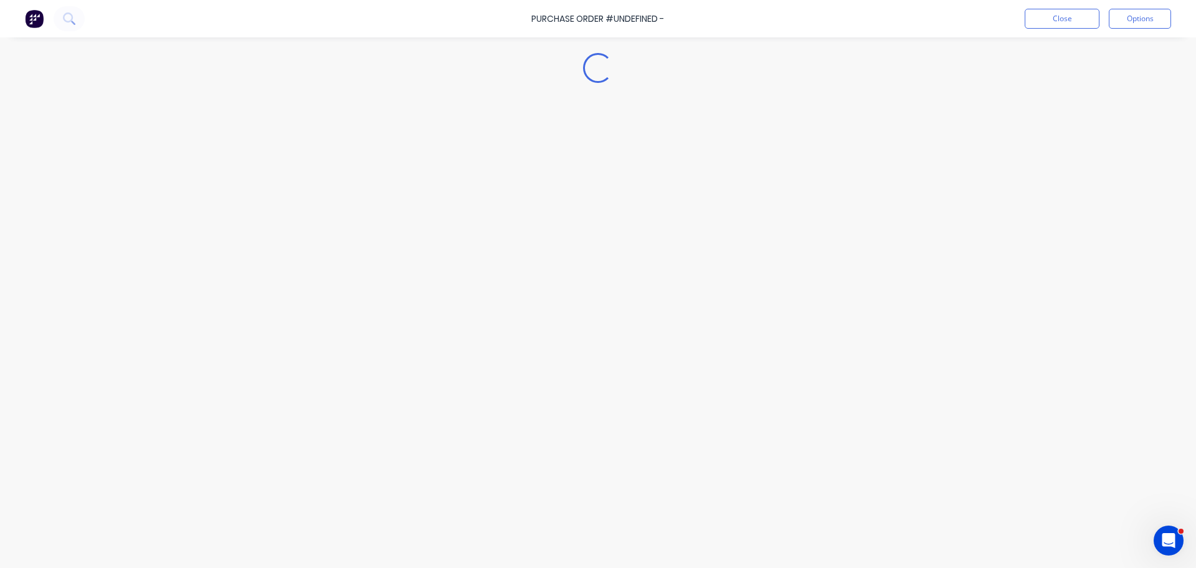
type textarea "x"
